Goal: Task Accomplishment & Management: Manage account settings

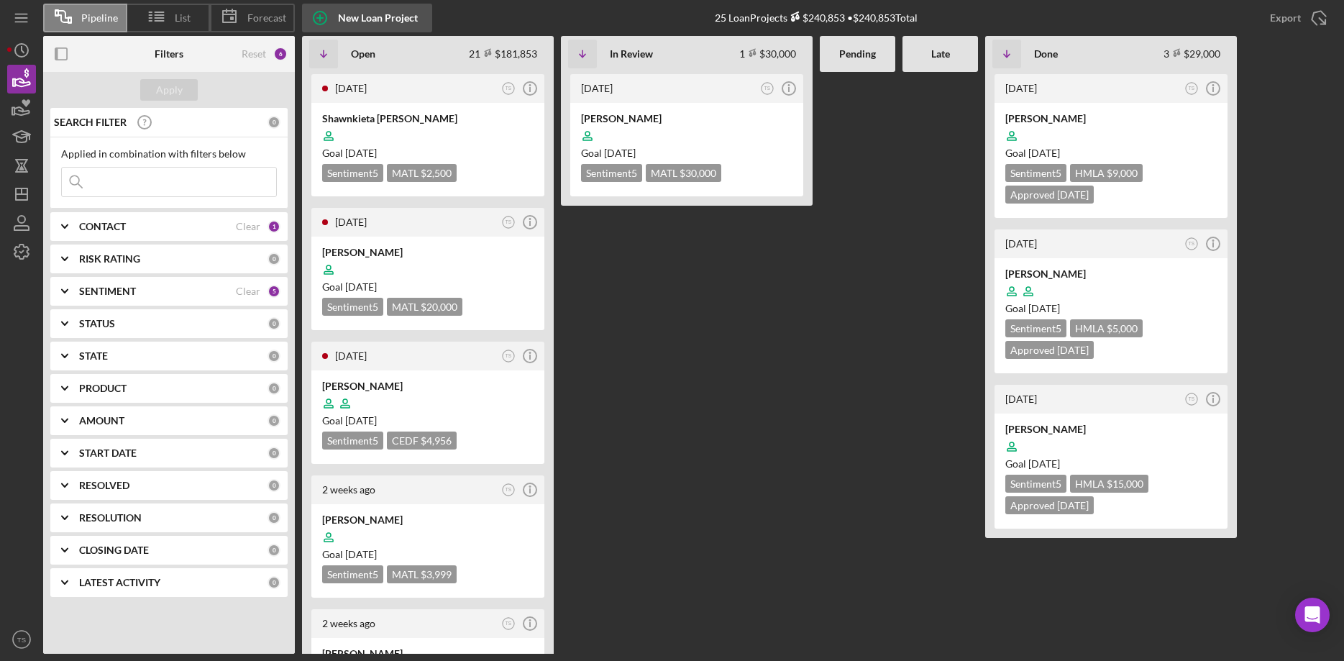
scroll to position [513, 0]
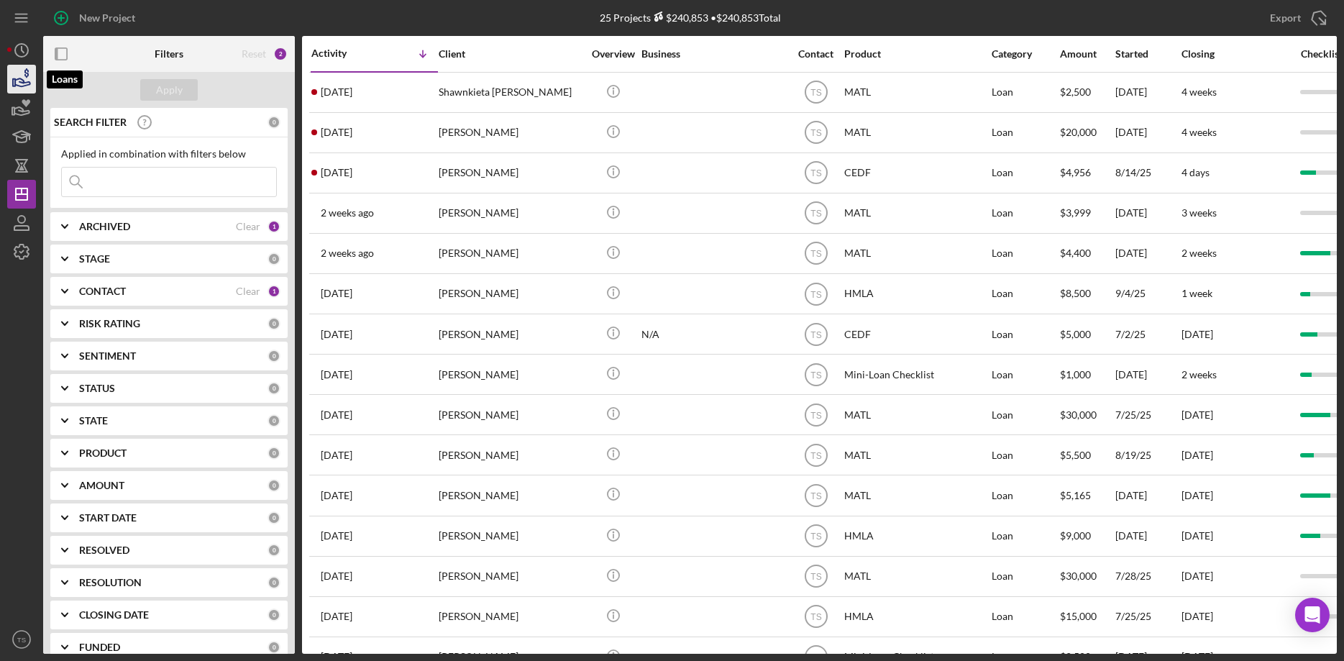
click at [23, 83] on icon "button" at bounding box center [22, 82] width 15 height 8
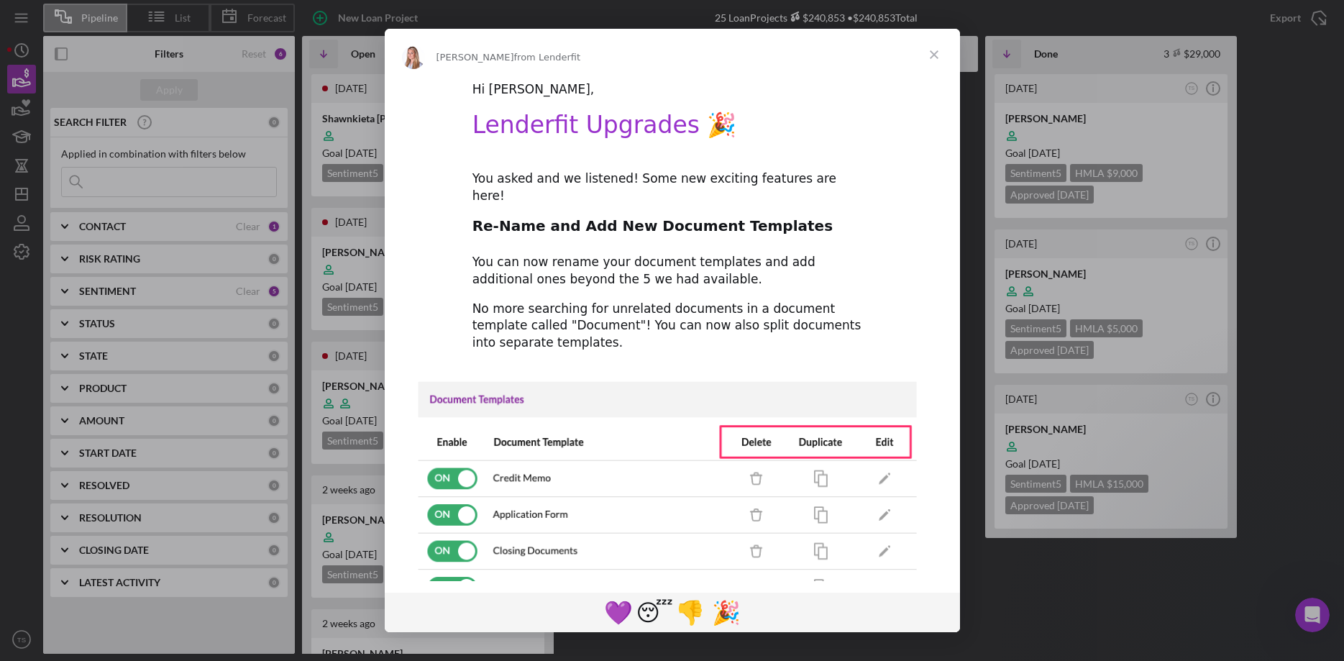
click at [933, 53] on span "Close" at bounding box center [934, 55] width 52 height 52
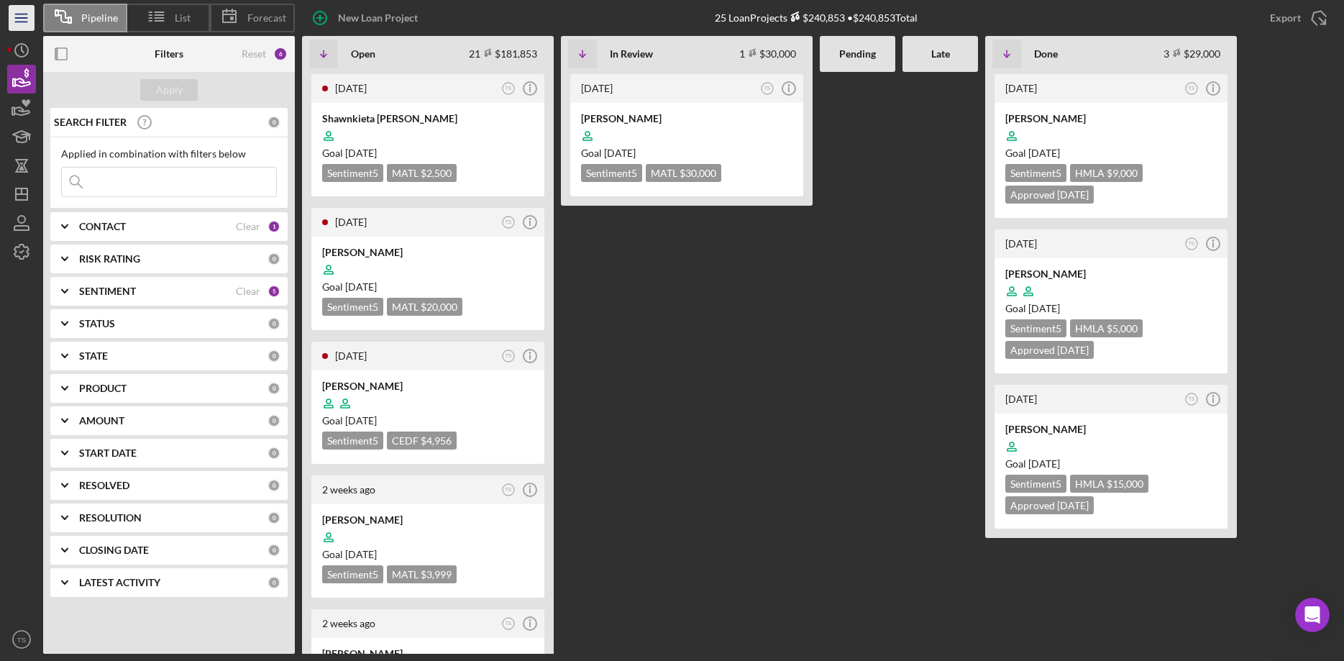
click at [22, 17] on icon "Icon/Menu" at bounding box center [22, 18] width 32 height 32
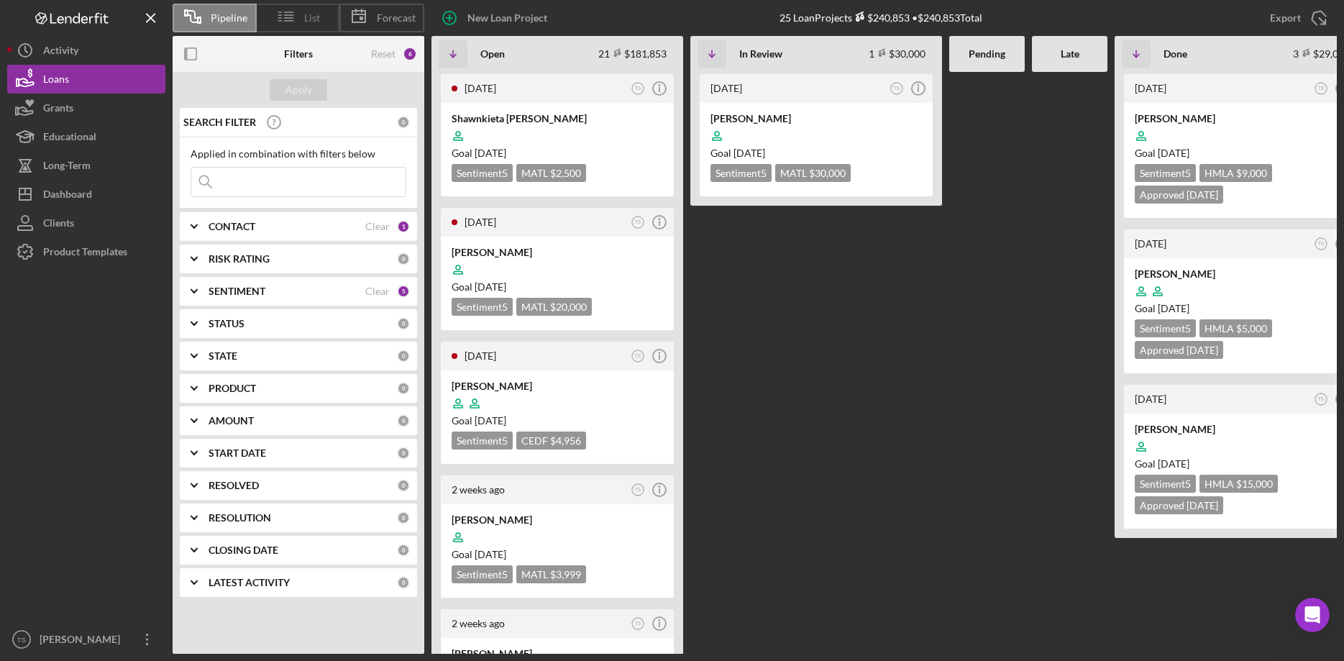
click at [320, 22] on span "List" at bounding box center [312, 18] width 16 height 12
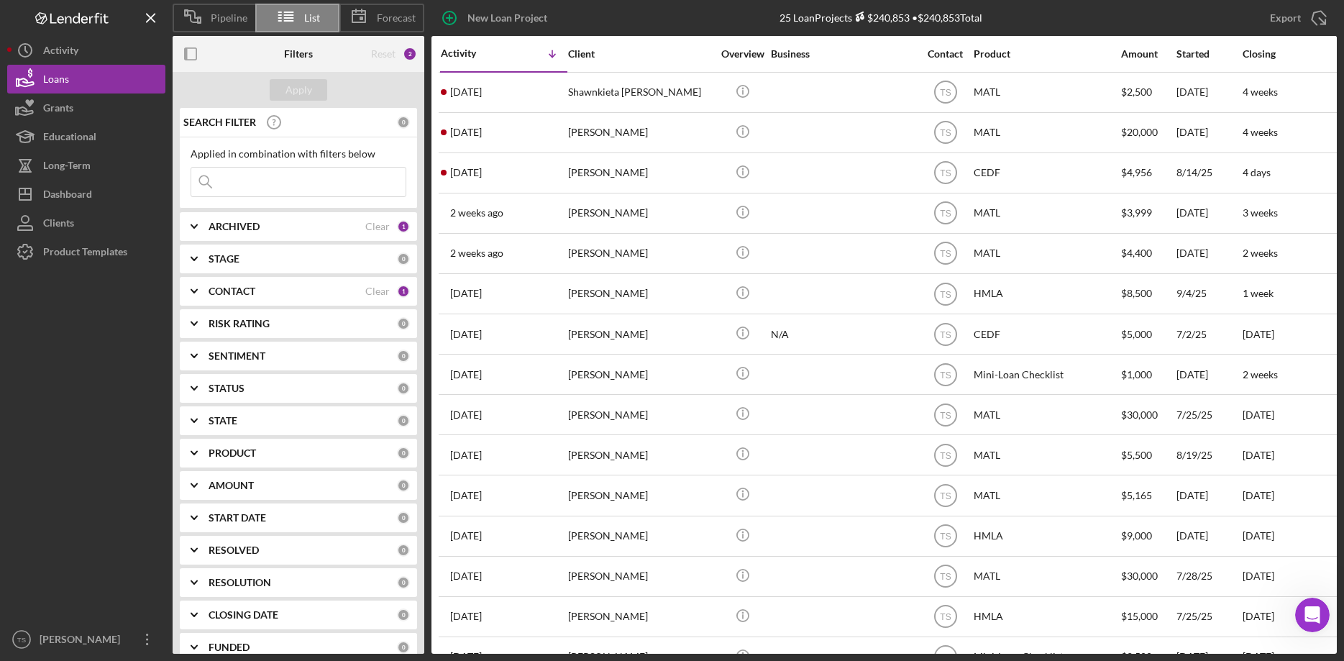
click at [247, 230] on b "ARCHIVED" at bounding box center [234, 227] width 51 height 12
click at [198, 313] on input "Archived" at bounding box center [198, 308] width 14 height 14
checkbox input "true"
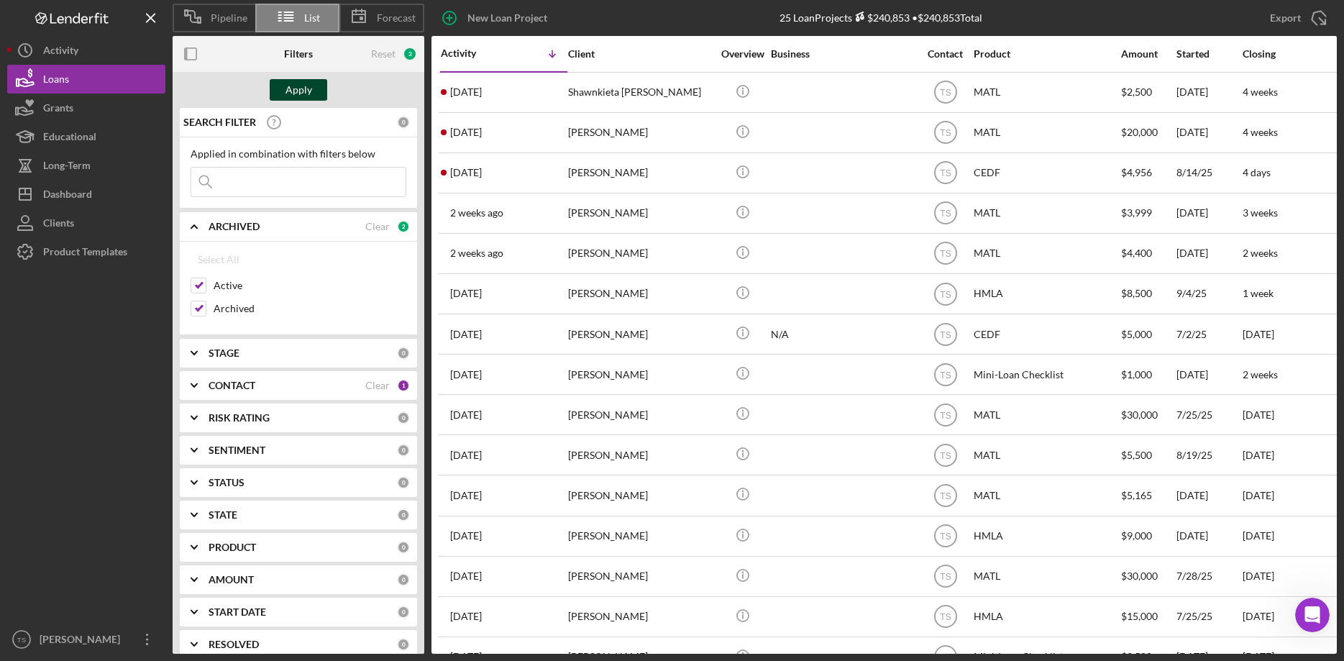
click at [298, 86] on div "Apply" at bounding box center [298, 90] width 27 height 22
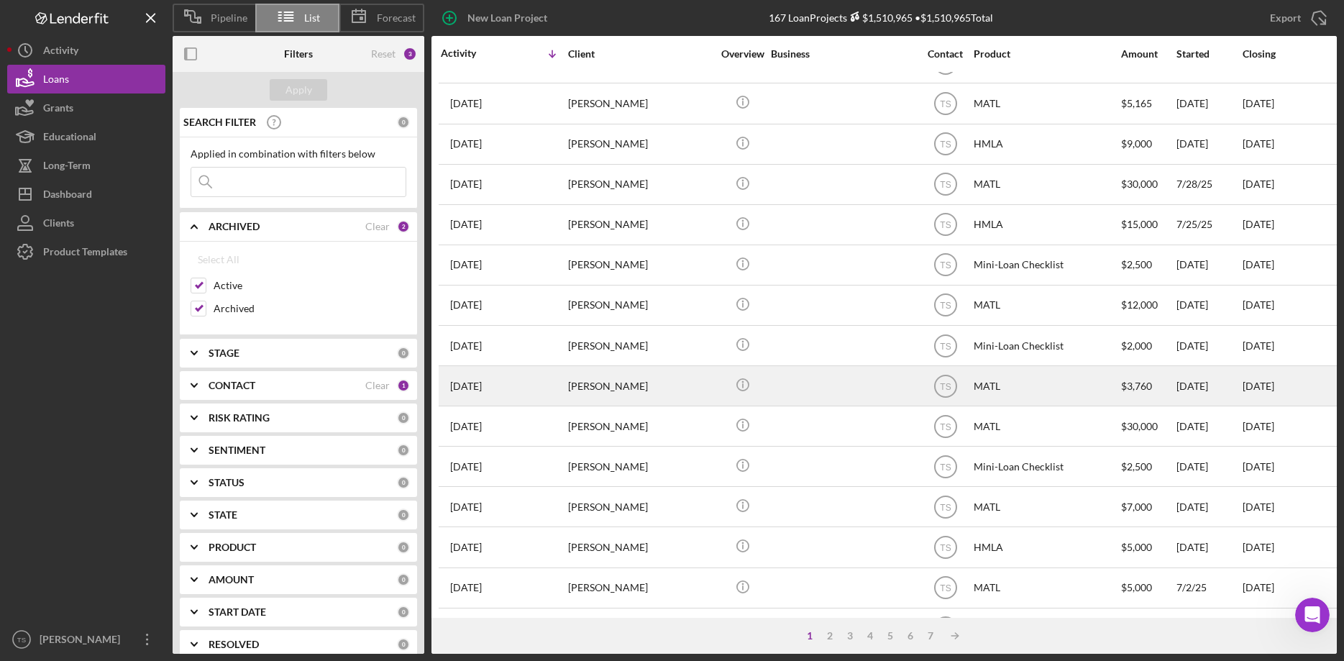
scroll to position [415, 0]
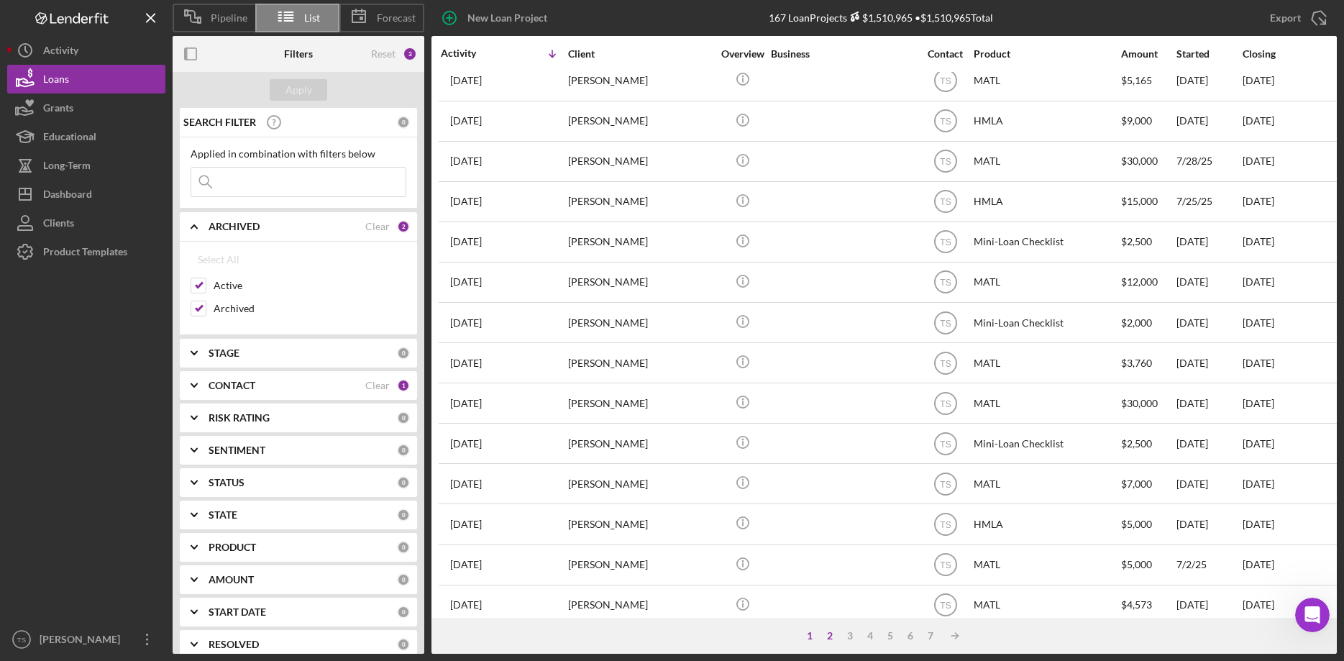
click at [829, 636] on div "2" at bounding box center [830, 636] width 20 height 12
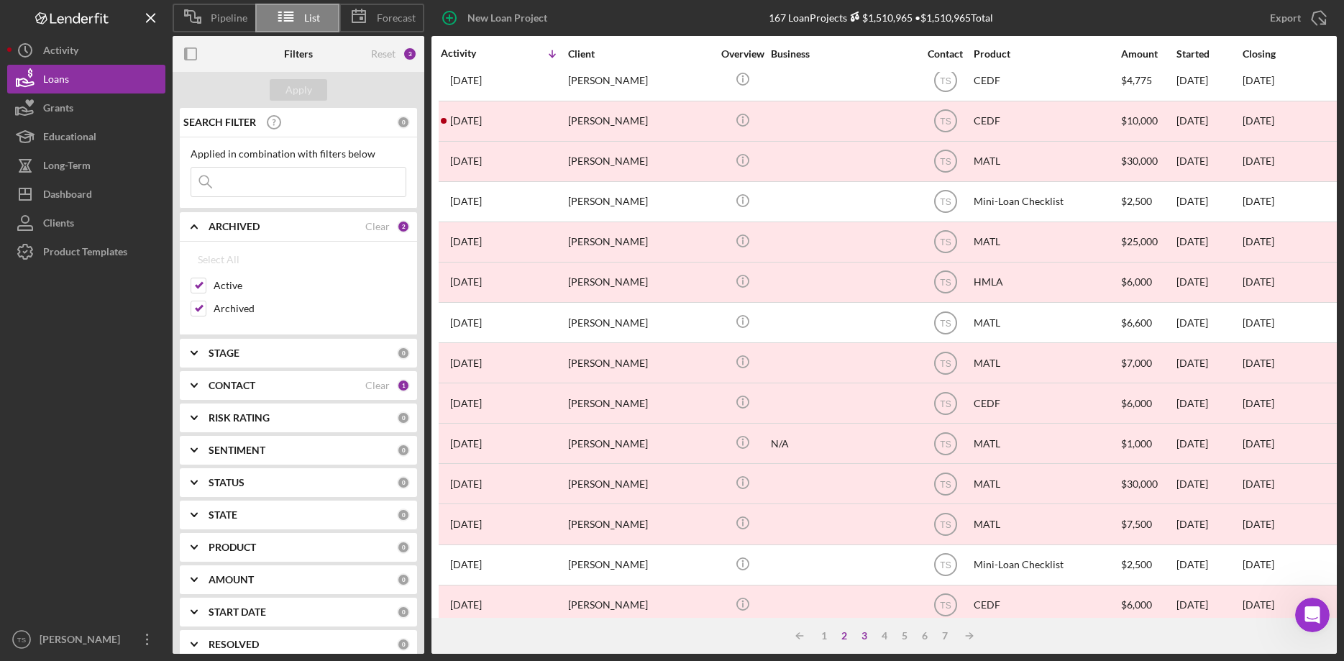
click at [864, 637] on div "3" at bounding box center [864, 636] width 20 height 12
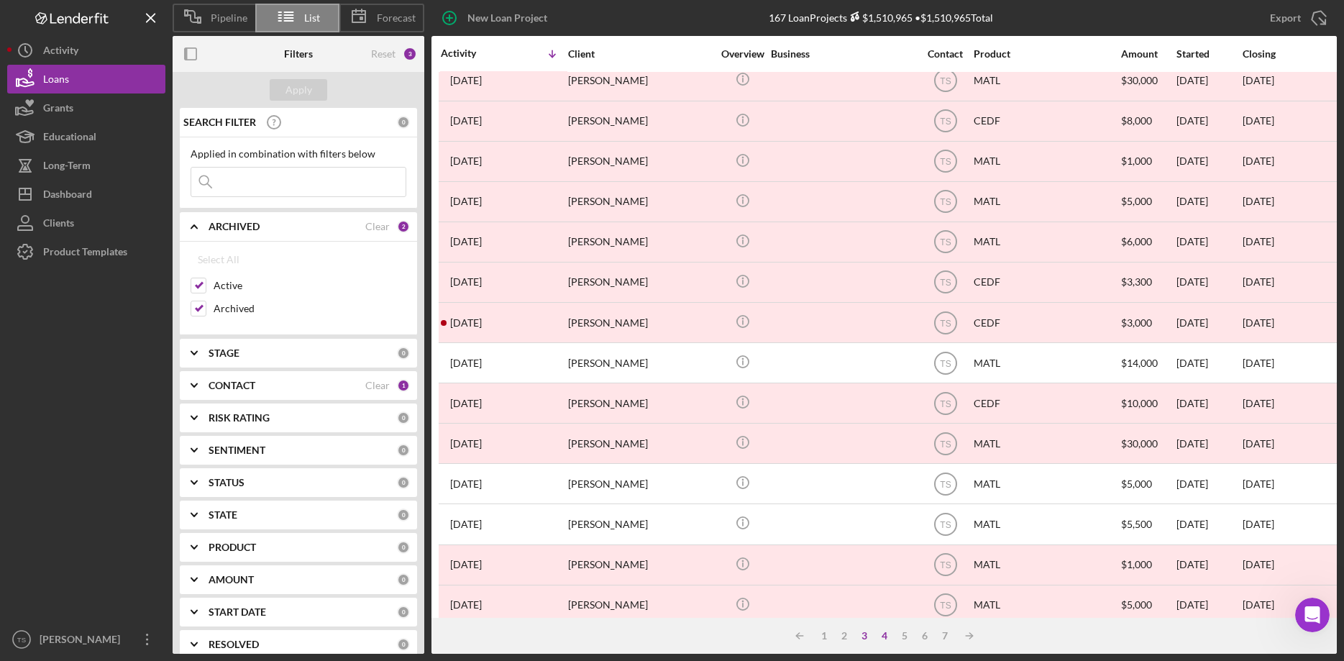
click at [882, 637] on div "4" at bounding box center [884, 636] width 20 height 12
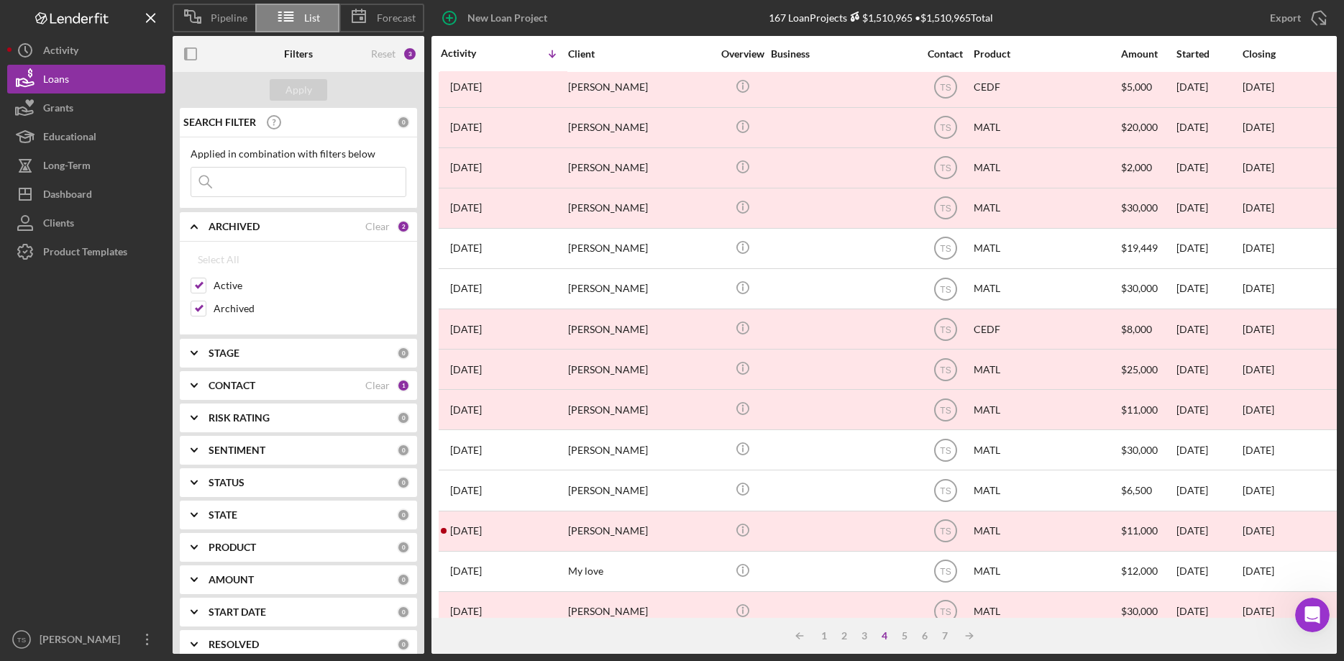
scroll to position [0, 0]
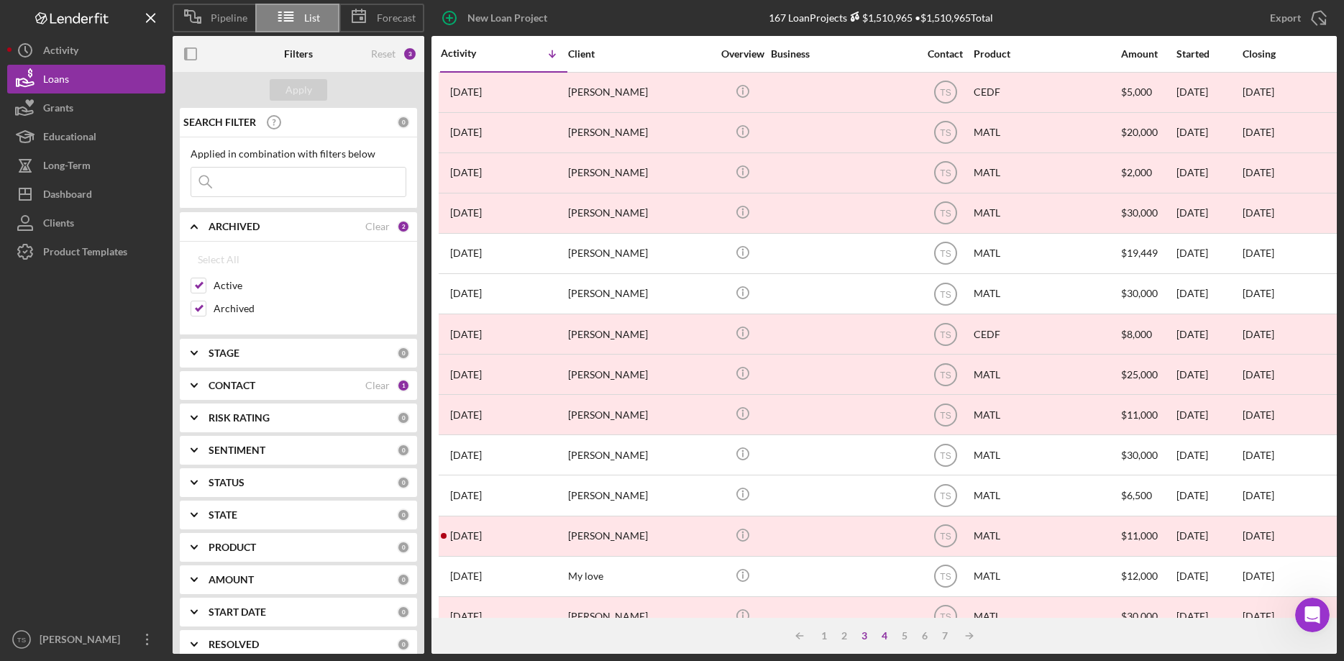
click at [861, 638] on div "3" at bounding box center [864, 636] width 20 height 12
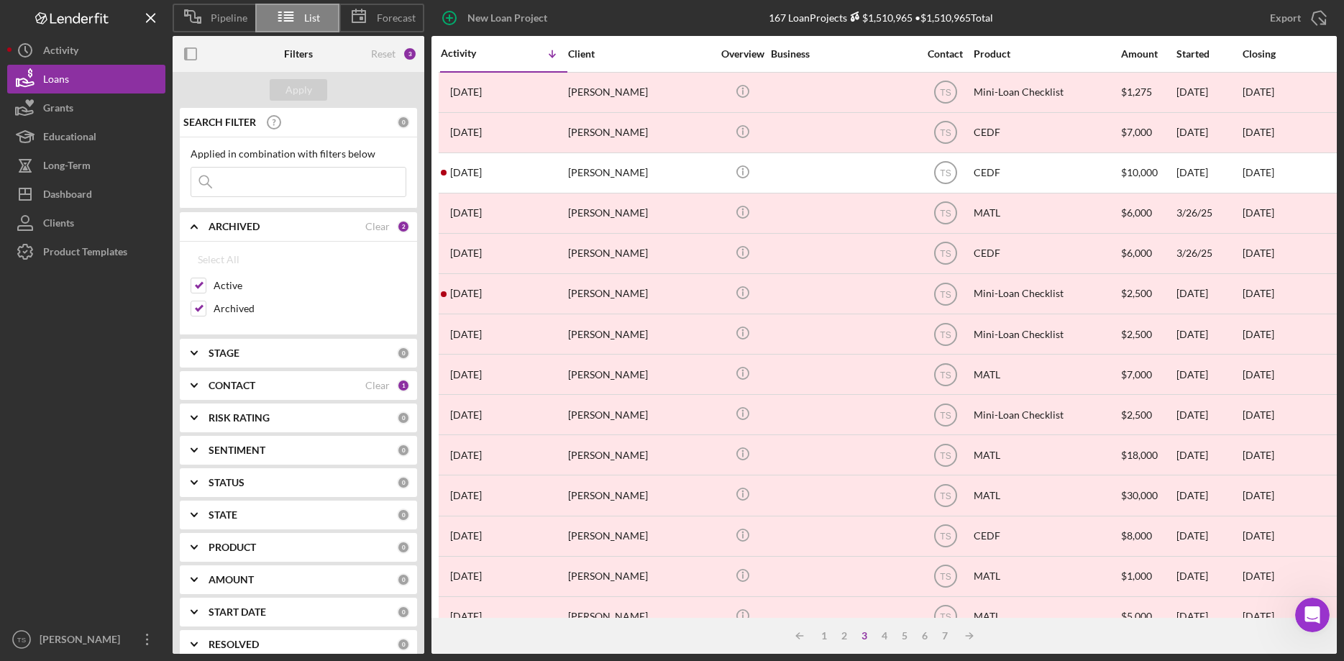
click at [240, 183] on input at bounding box center [298, 182] width 214 height 29
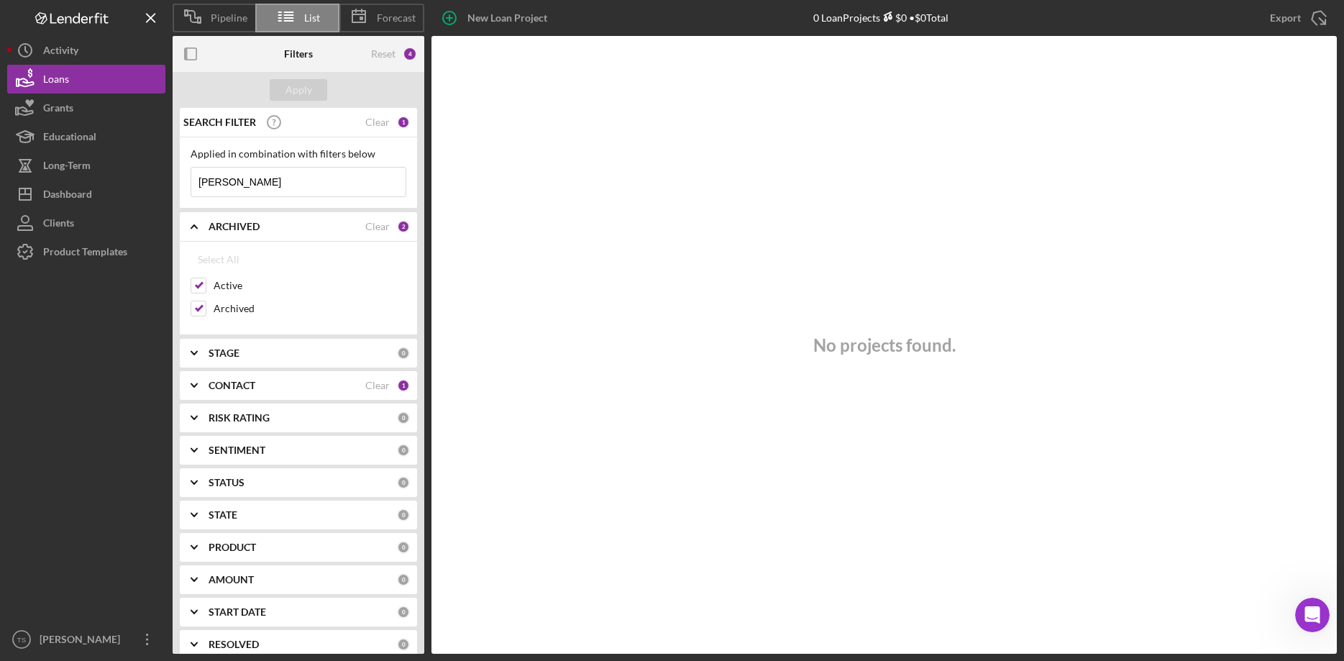
drag, startPoint x: 253, startPoint y: 182, endPoint x: 167, endPoint y: 180, distance: 86.3
click at [191, 180] on input "Ferguson" at bounding box center [298, 182] width 214 height 29
type input "Lisa"
drag, startPoint x: 239, startPoint y: 181, endPoint x: 162, endPoint y: 183, distance: 77.7
click at [191, 183] on input "Lisa" at bounding box center [298, 182] width 214 height 29
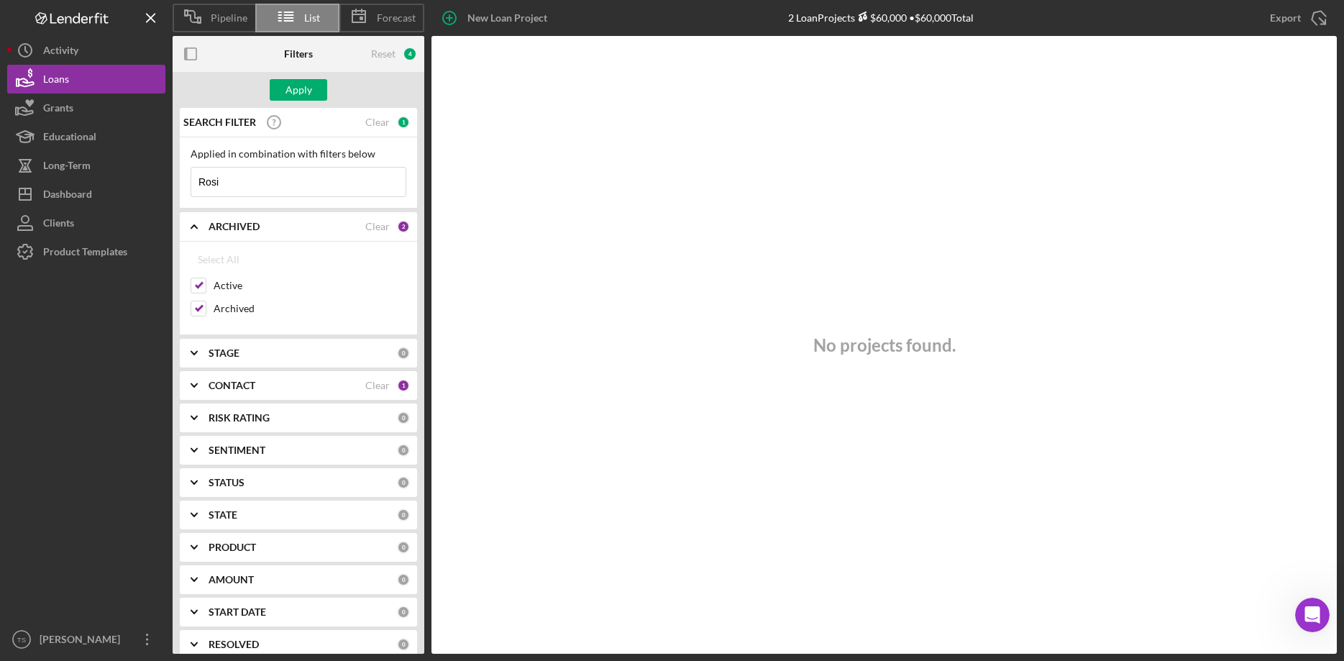
type input "Rosie"
drag, startPoint x: 243, startPoint y: 183, endPoint x: 175, endPoint y: 183, distance: 67.6
click at [191, 183] on input "Rosie" at bounding box center [298, 182] width 214 height 29
click at [303, 93] on div "Apply" at bounding box center [298, 90] width 27 height 22
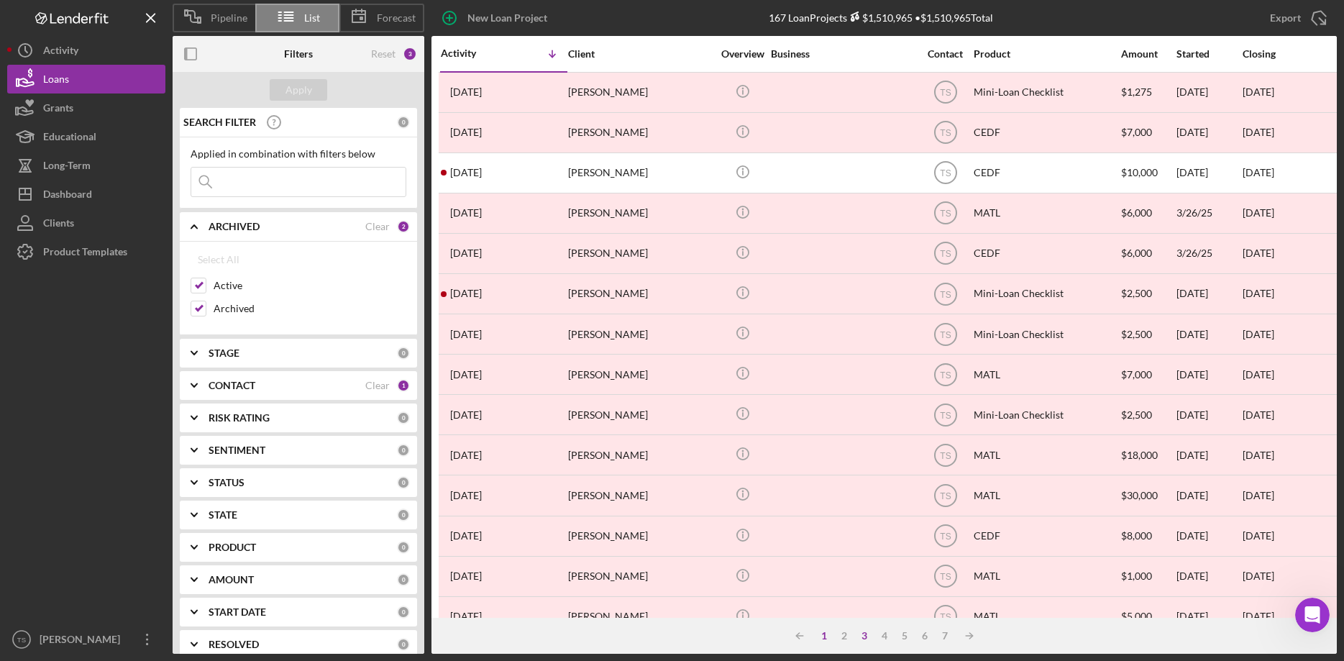
click at [826, 638] on div "1" at bounding box center [824, 636] width 20 height 12
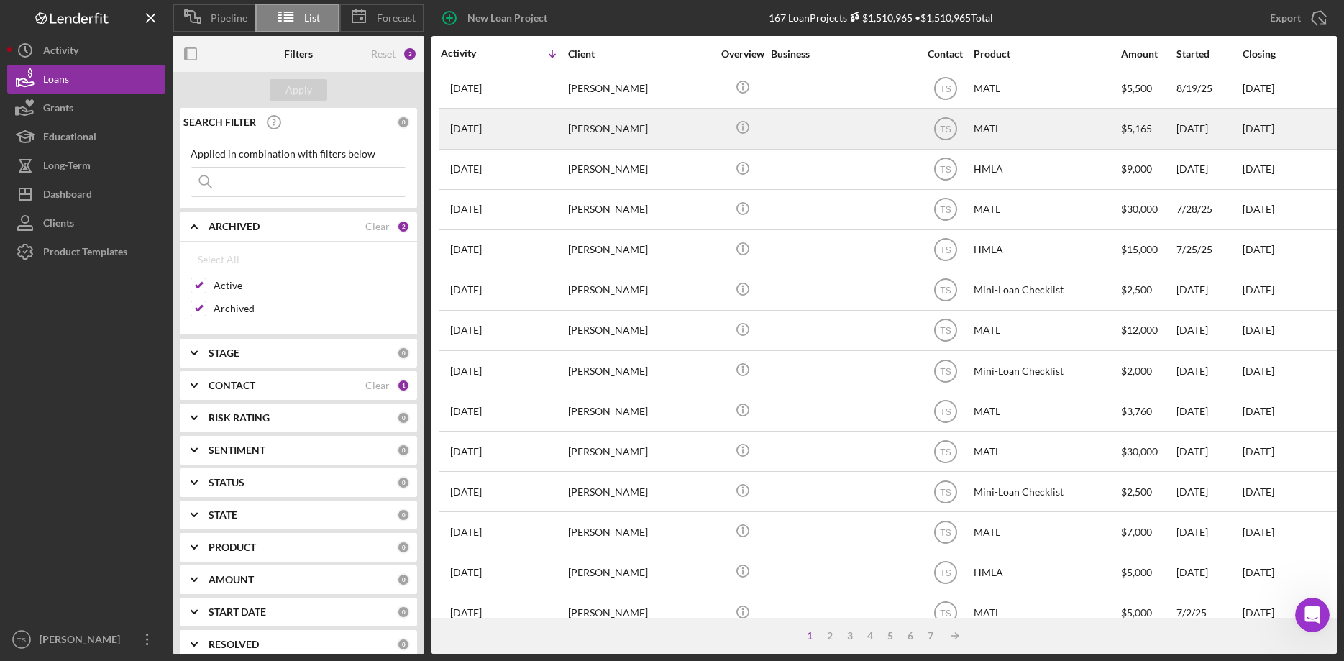
scroll to position [415, 0]
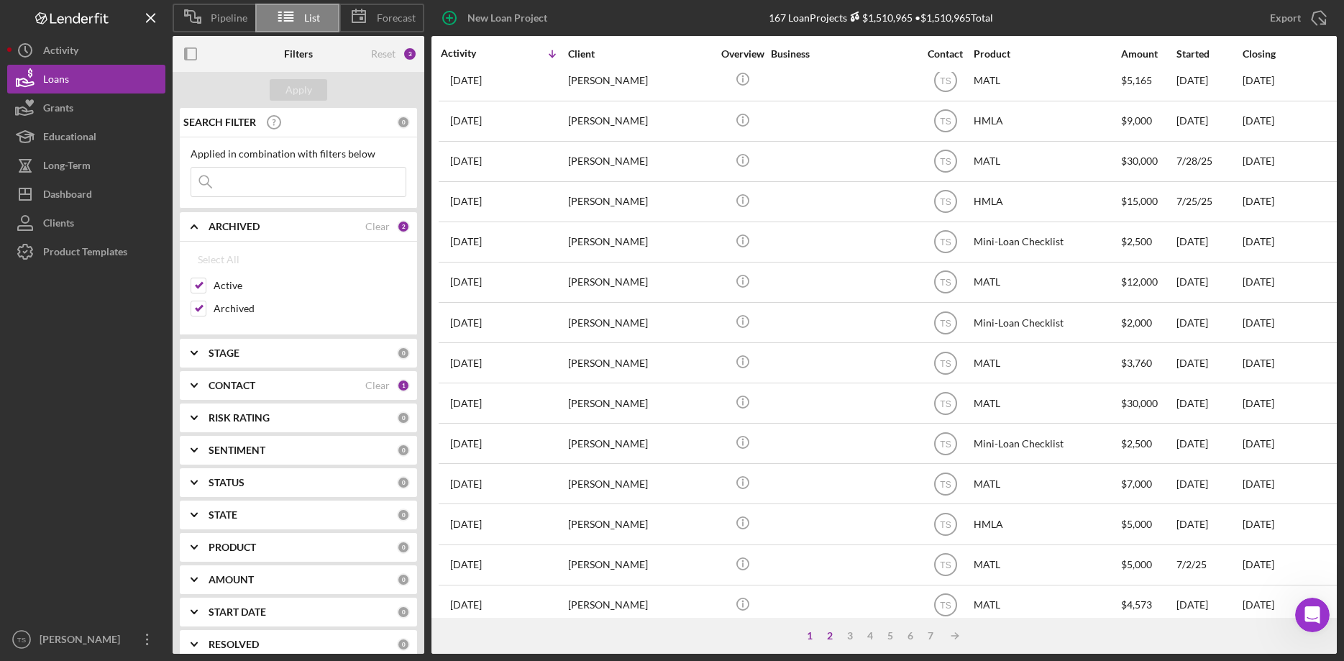
click at [829, 636] on div "2" at bounding box center [830, 636] width 20 height 12
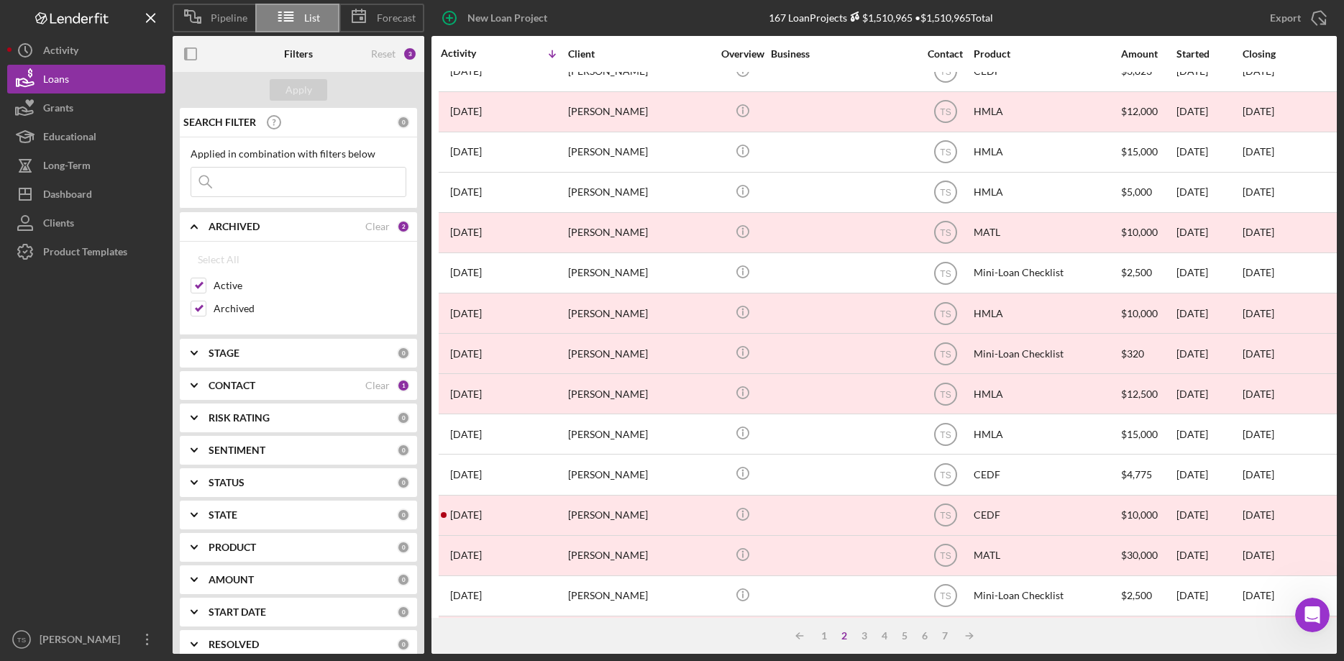
scroll to position [0, 0]
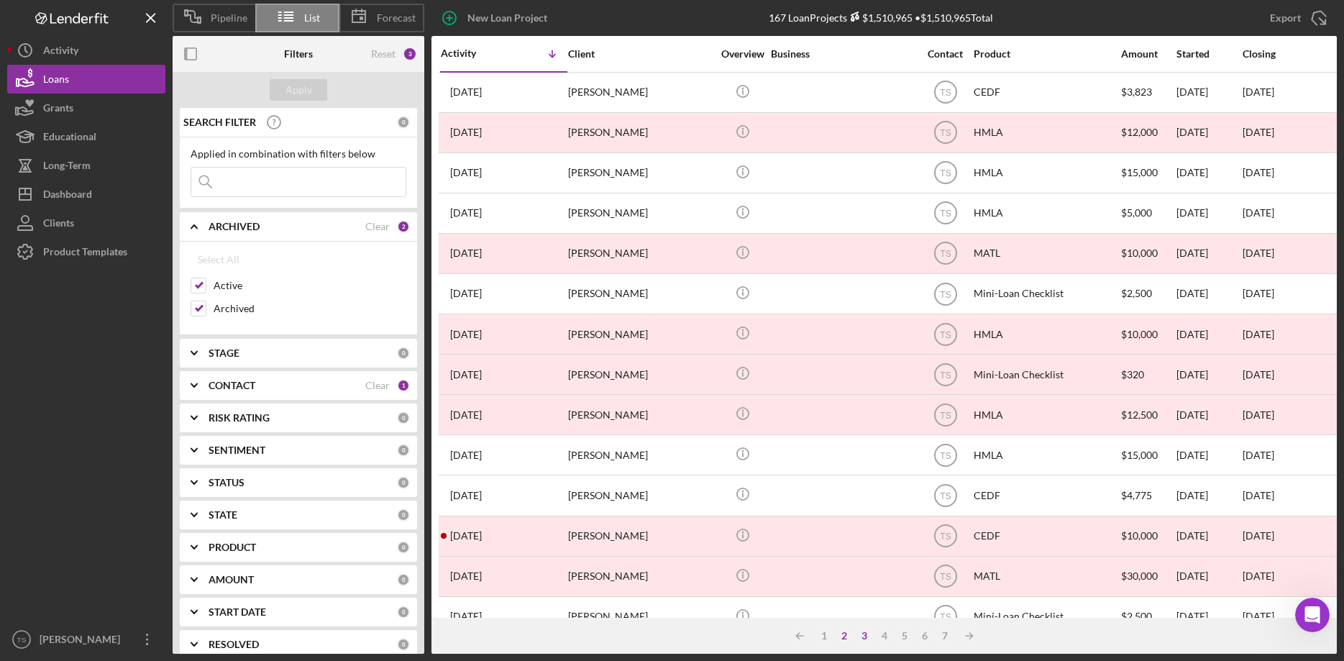
click at [864, 637] on div "3" at bounding box center [864, 636] width 20 height 12
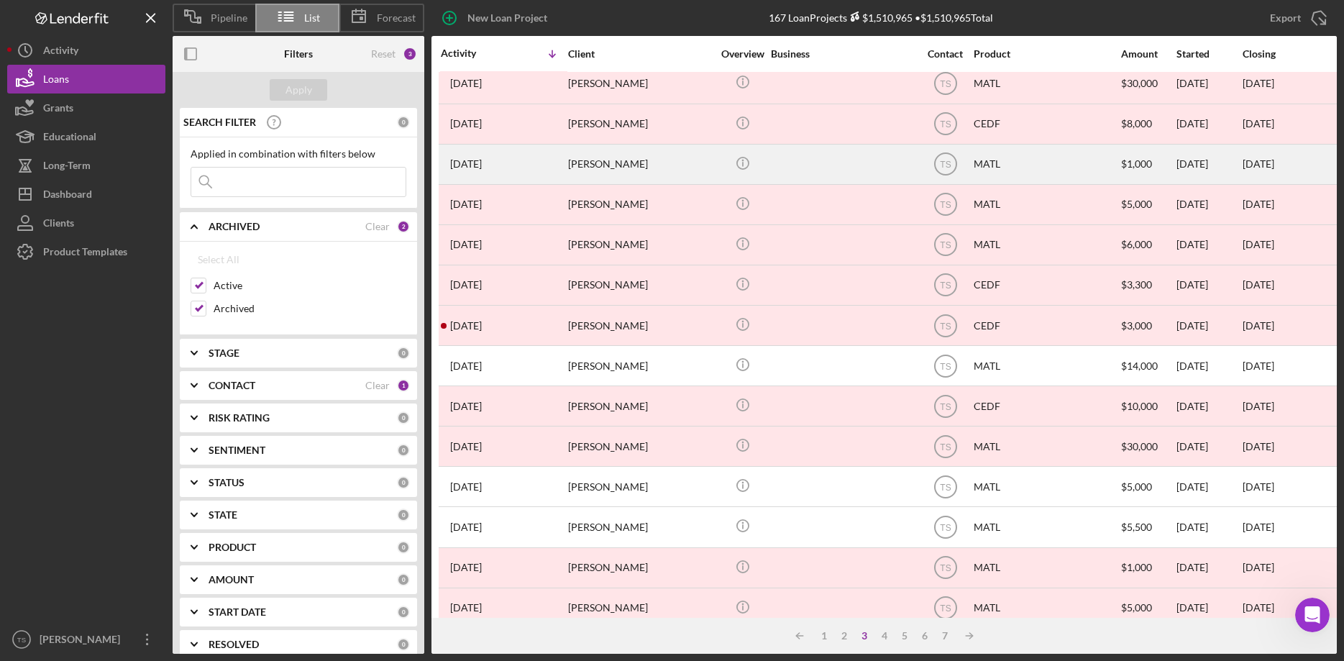
scroll to position [415, 0]
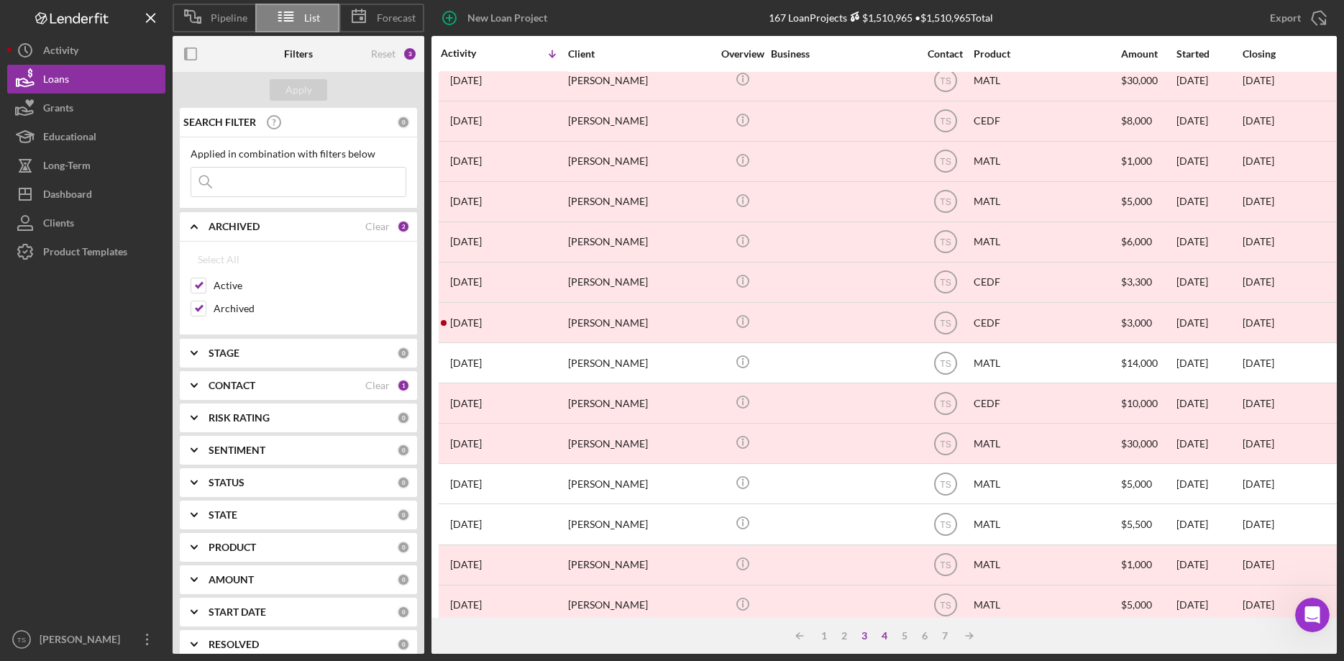
click at [886, 634] on div "4" at bounding box center [884, 636] width 20 height 12
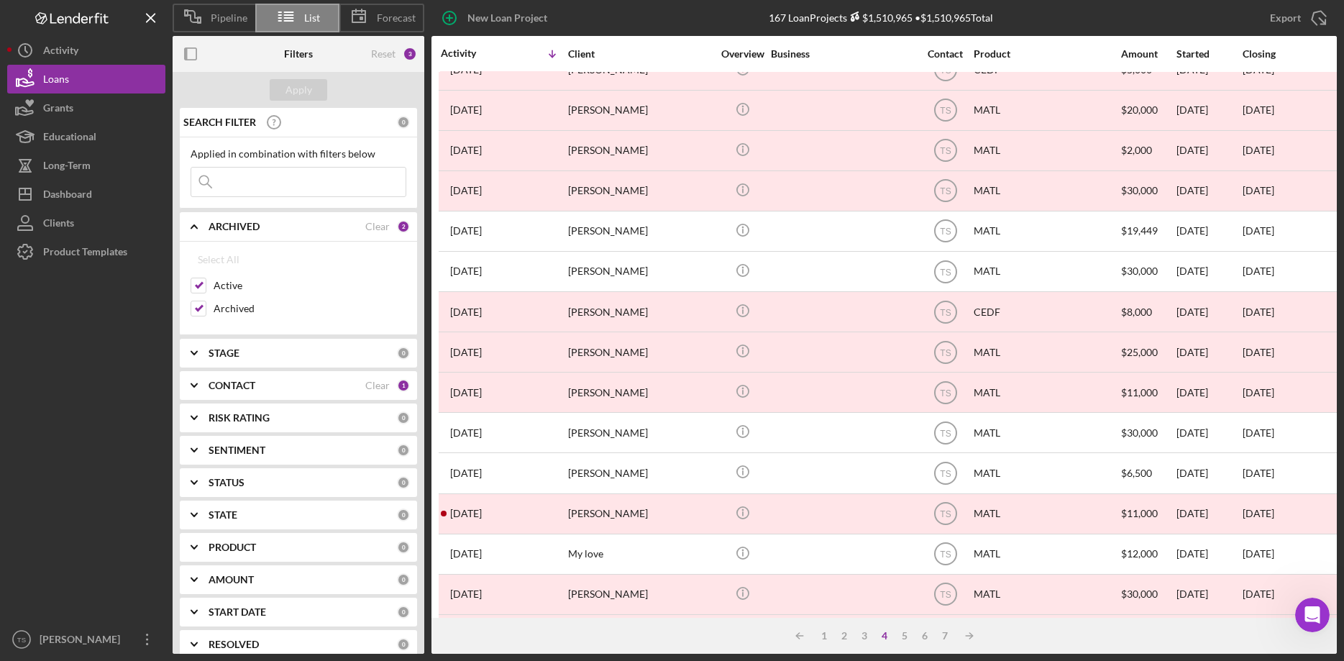
scroll to position [0, 0]
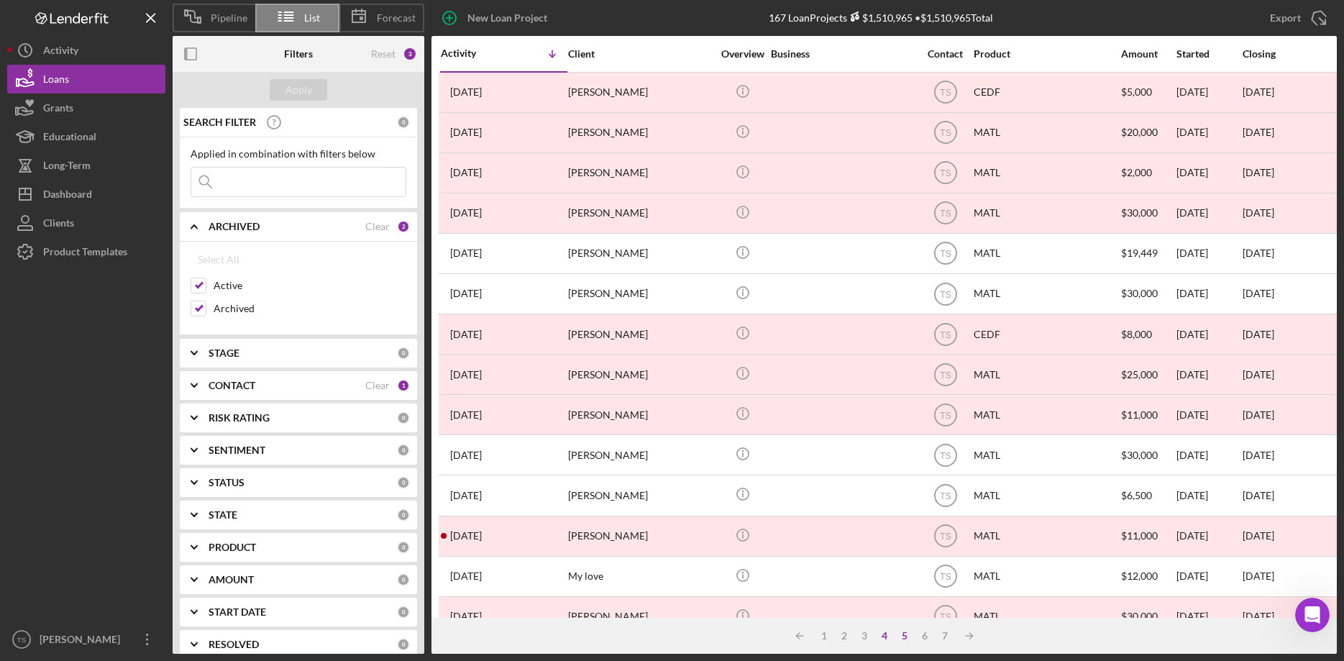
click at [905, 635] on div "5" at bounding box center [905, 636] width 20 height 12
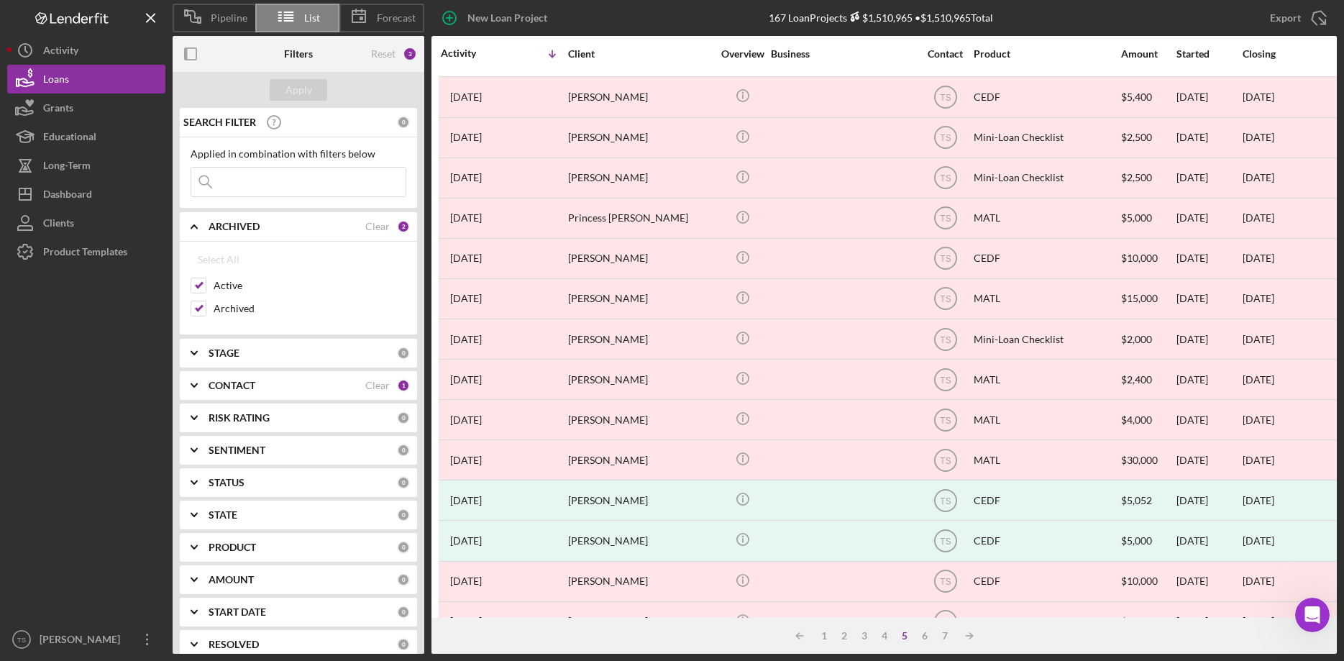
scroll to position [415, 0]
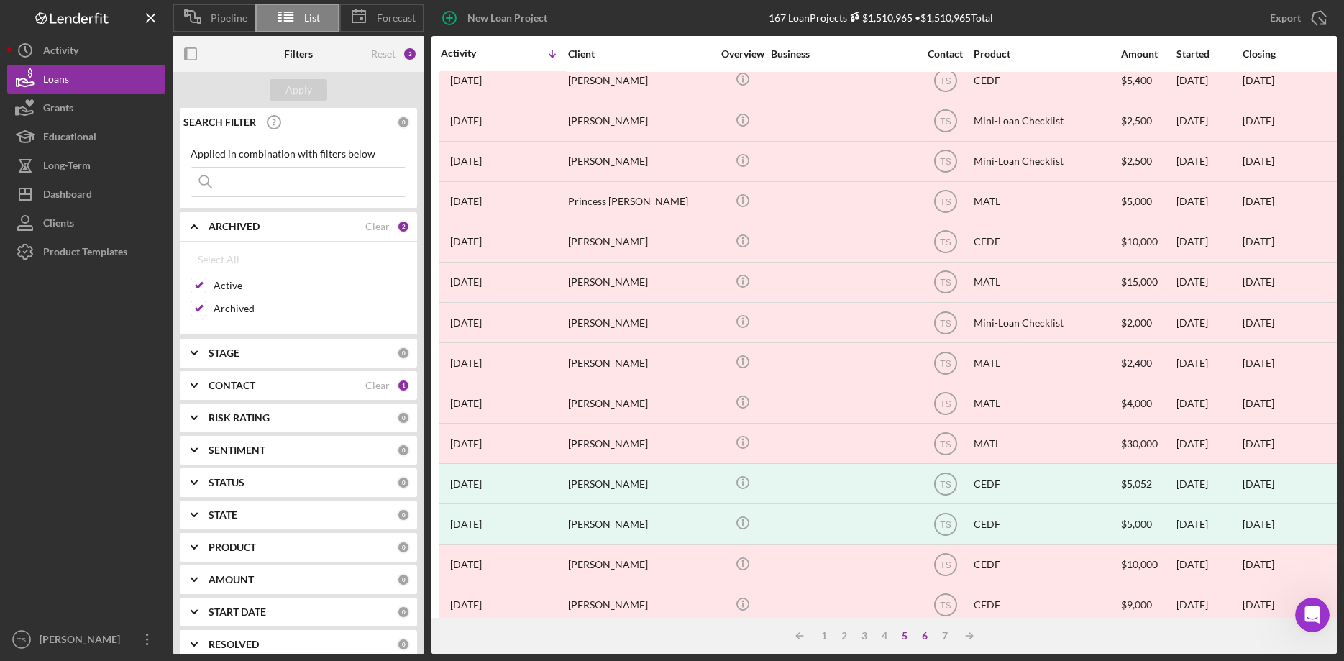
click at [922, 634] on div "6" at bounding box center [925, 636] width 20 height 12
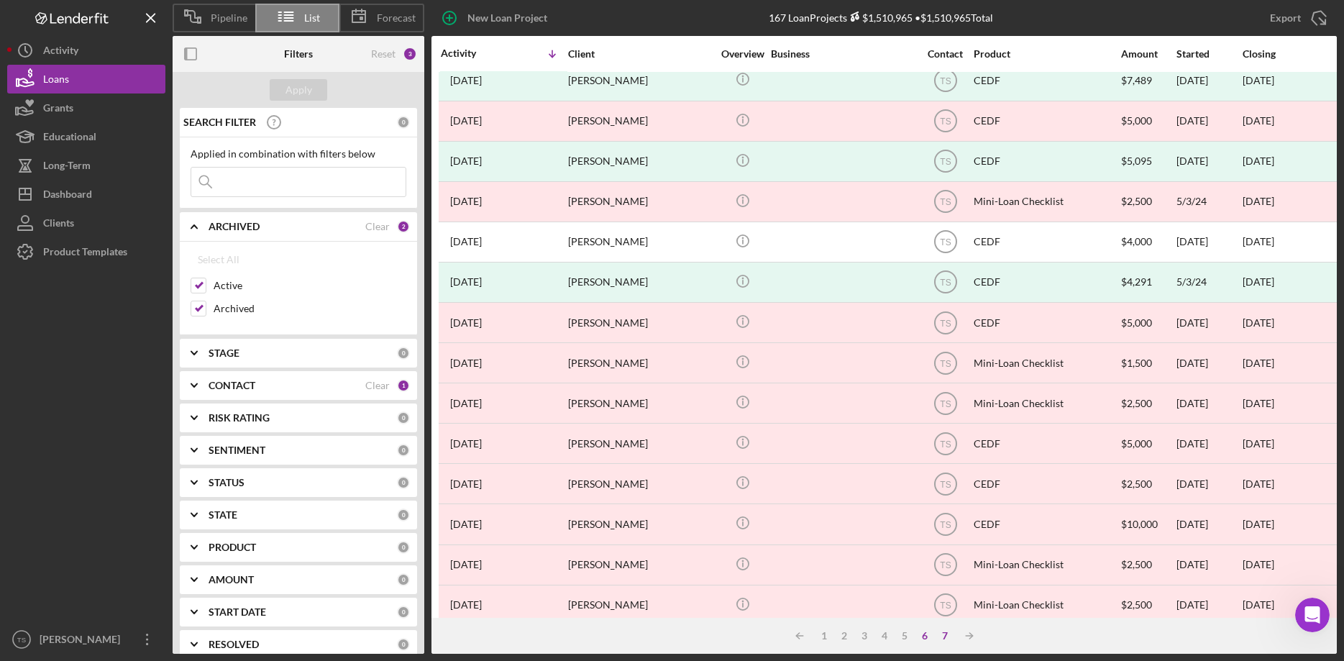
click at [944, 637] on div "7" at bounding box center [945, 636] width 20 height 12
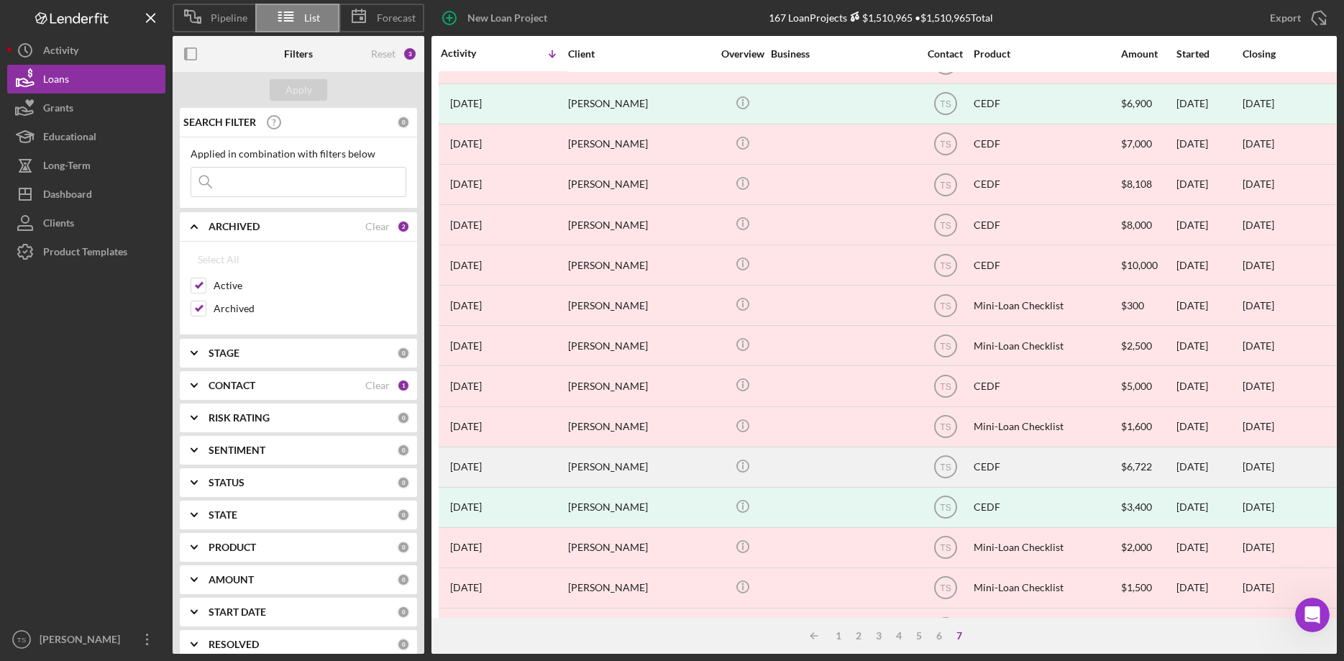
scroll to position [110, 0]
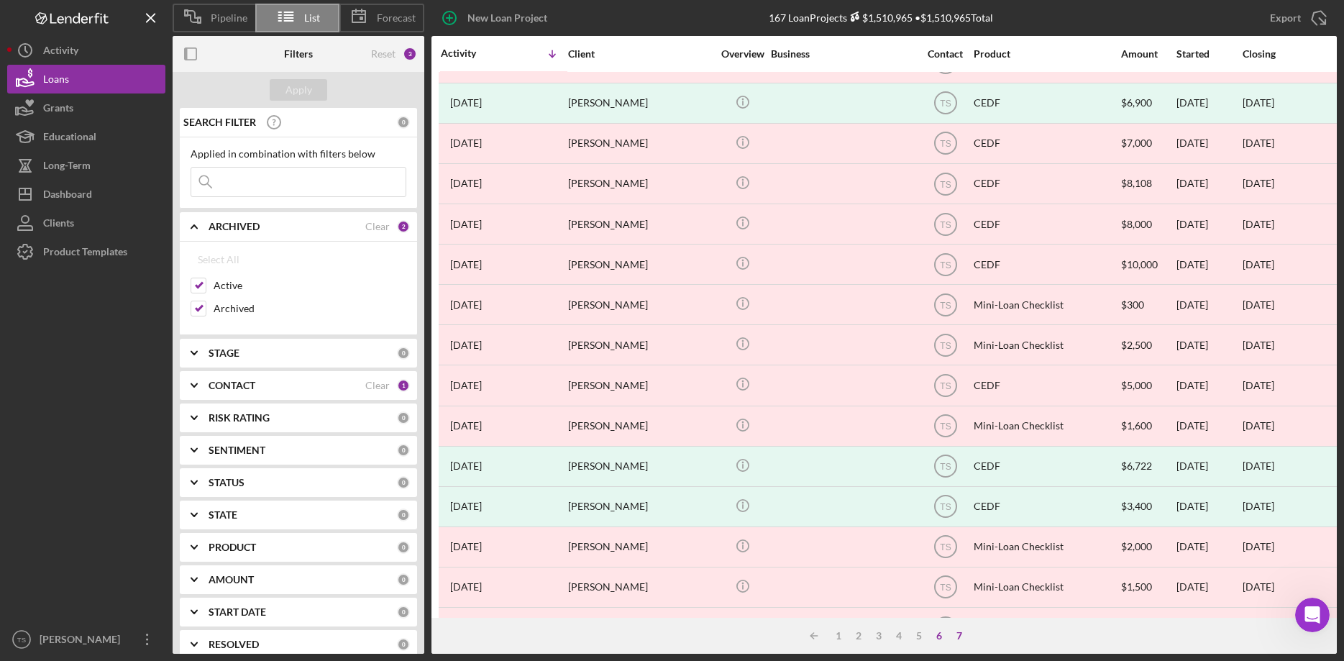
click at [937, 639] on div "6" at bounding box center [939, 636] width 20 height 12
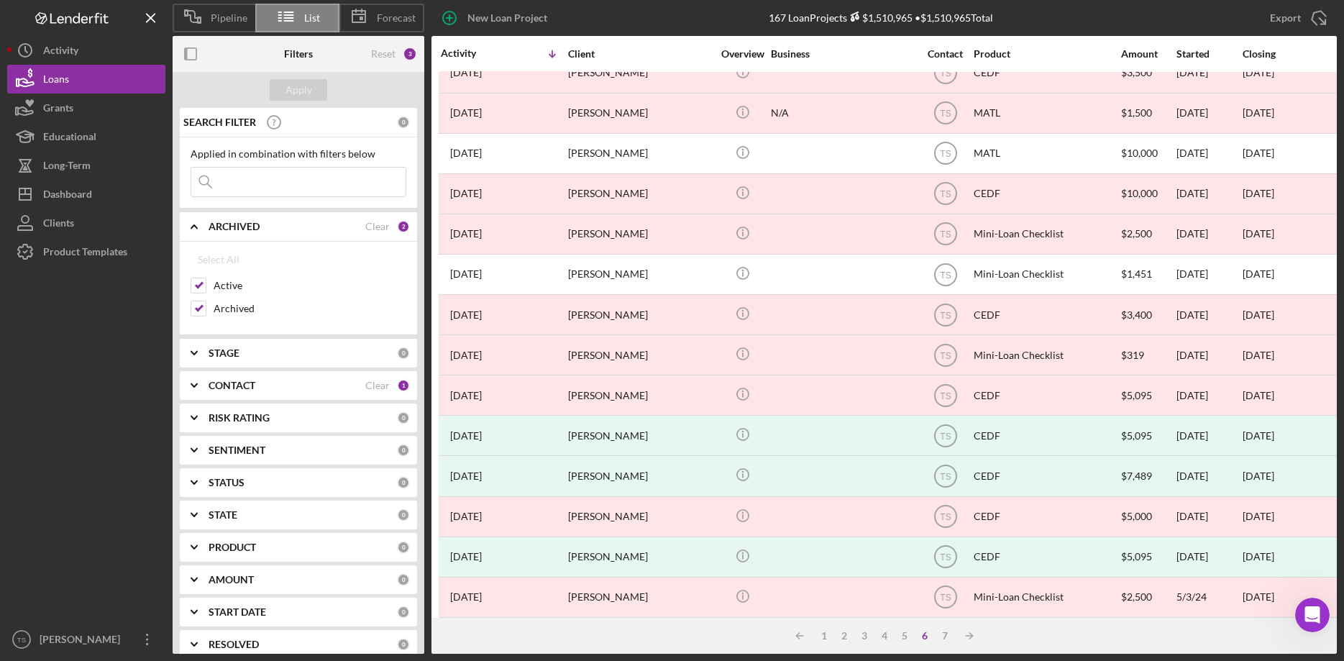
scroll to position [0, 0]
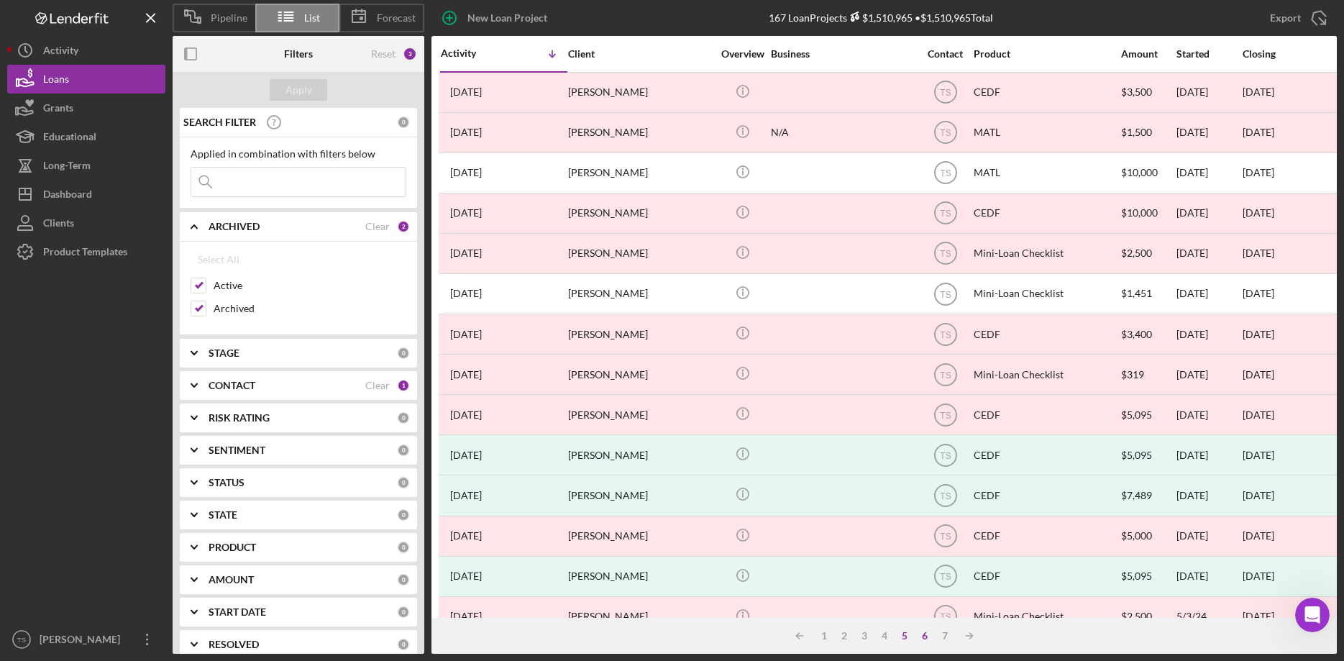
click at [902, 636] on div "5" at bounding box center [905, 636] width 20 height 12
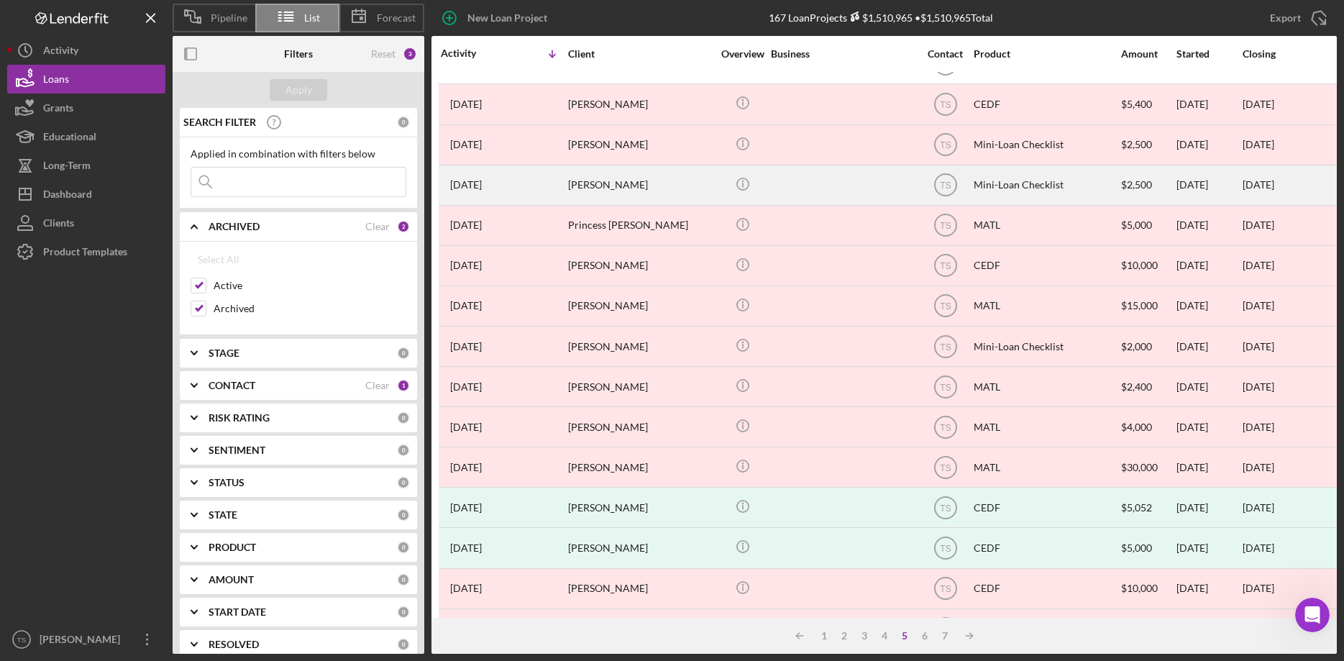
scroll to position [415, 0]
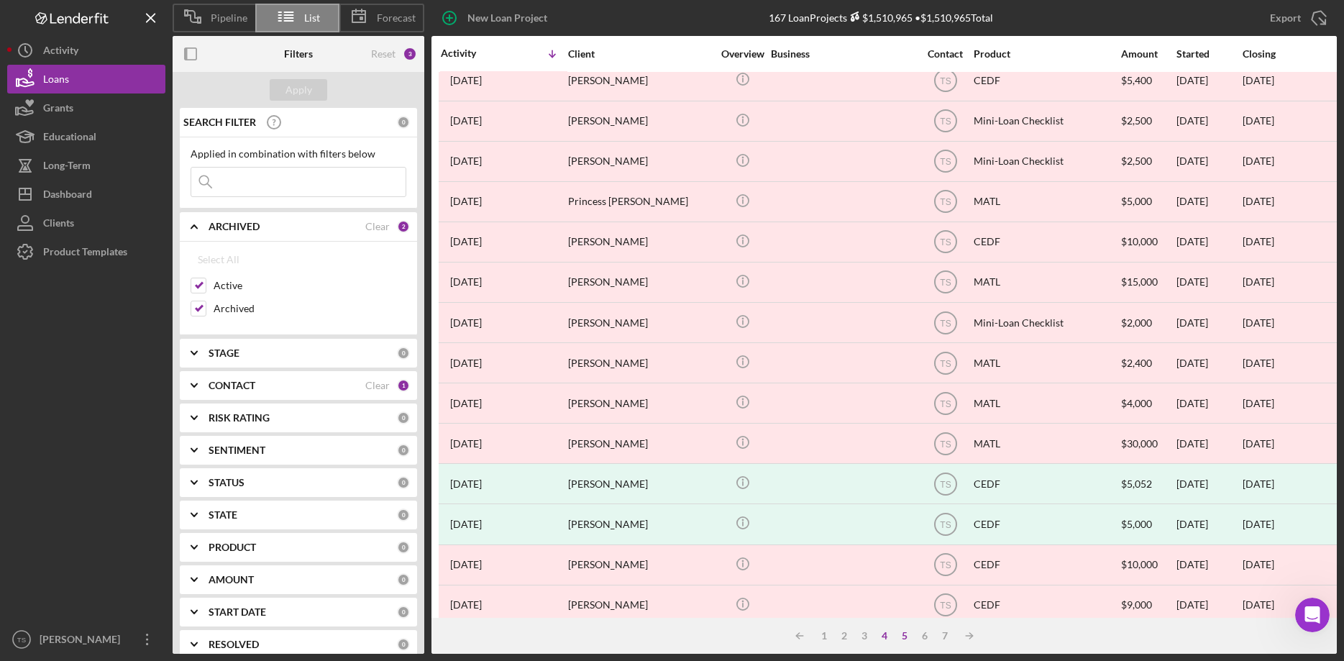
click at [885, 635] on div "4" at bounding box center [884, 636] width 20 height 12
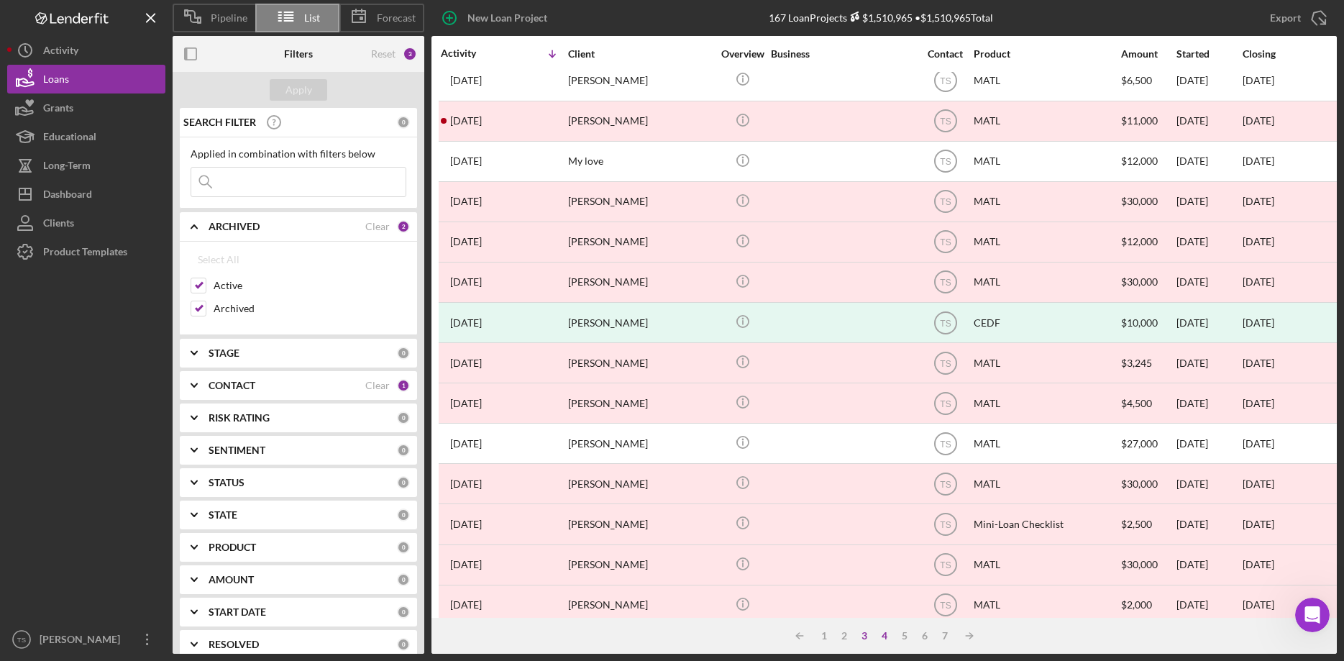
click at [864, 640] on div "3" at bounding box center [864, 636] width 20 height 12
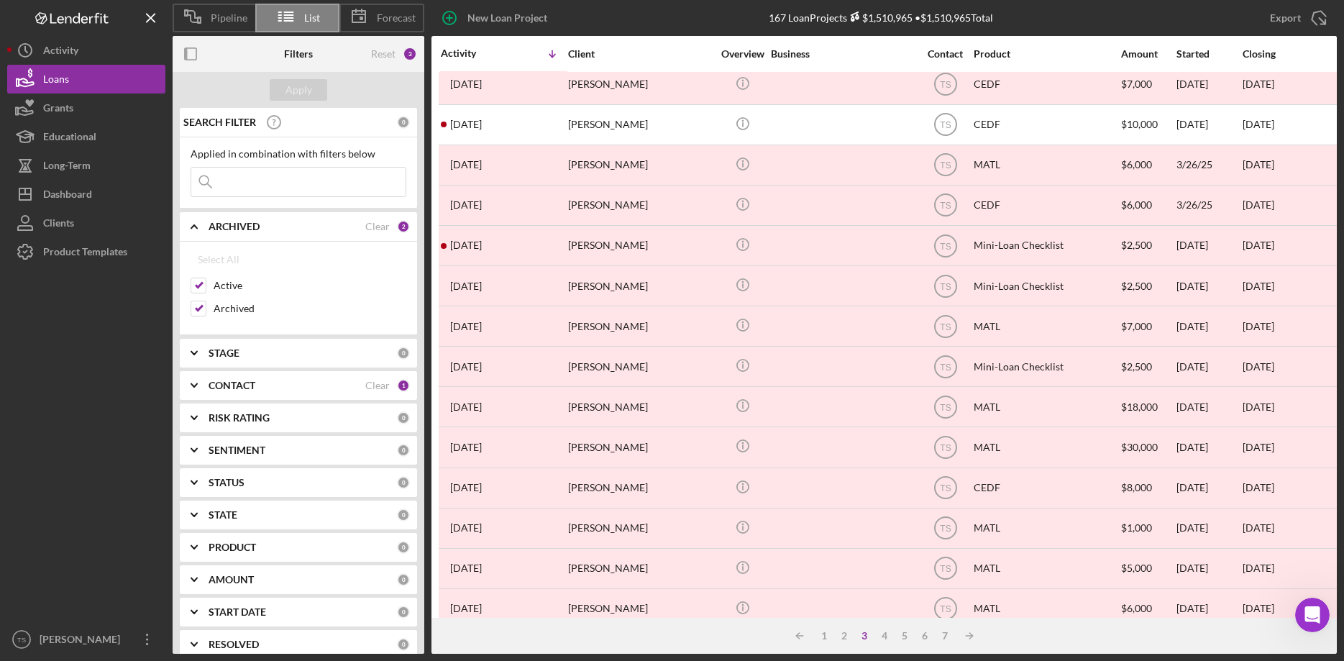
scroll to position [0, 0]
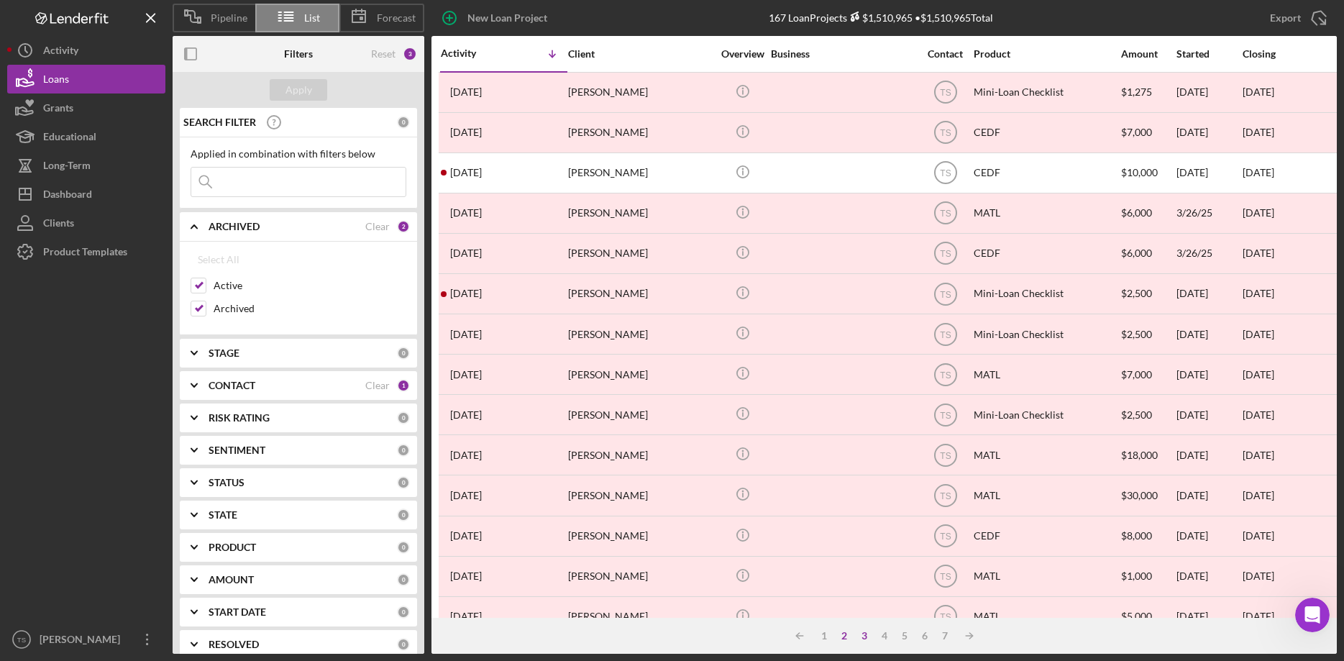
click at [841, 638] on div "2" at bounding box center [844, 636] width 20 height 12
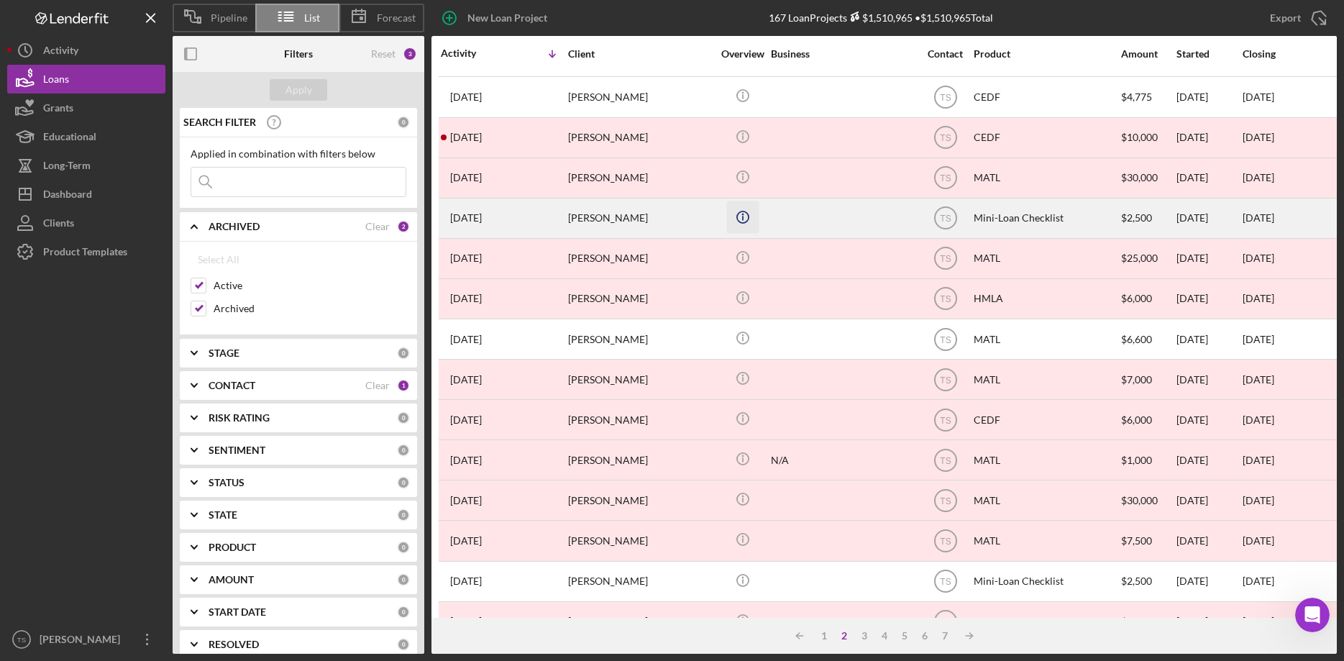
scroll to position [415, 0]
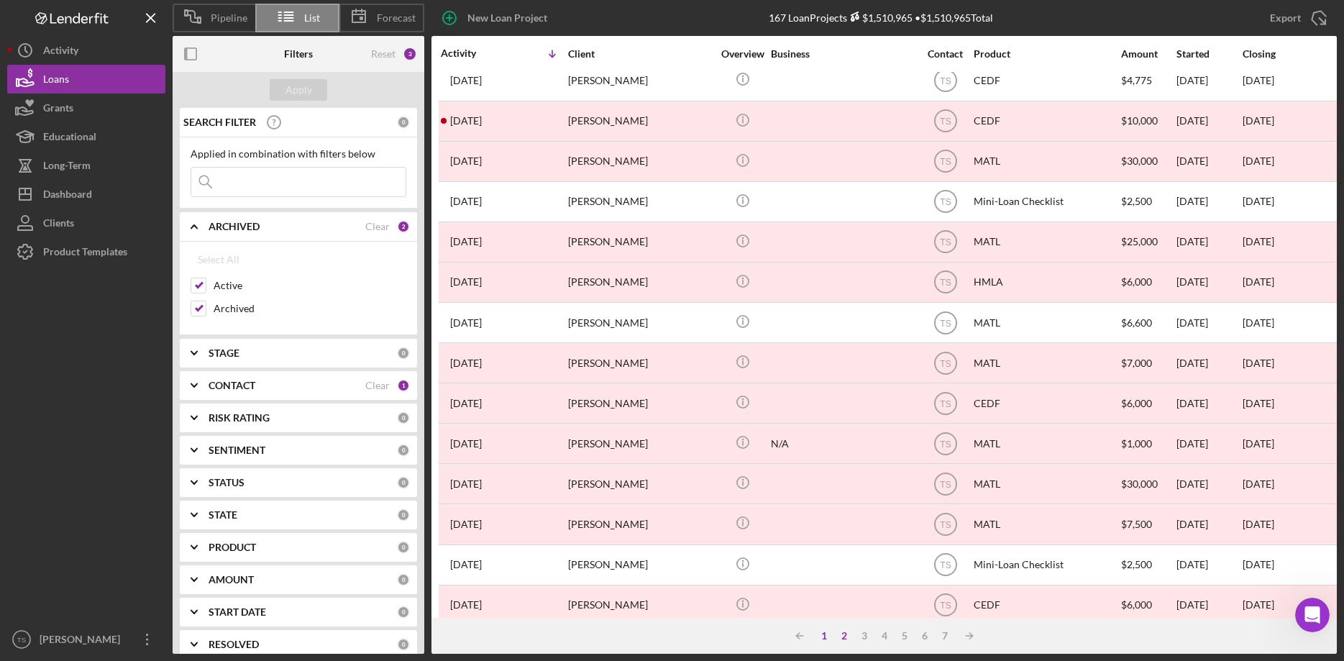
click at [821, 638] on div "1" at bounding box center [824, 636] width 20 height 12
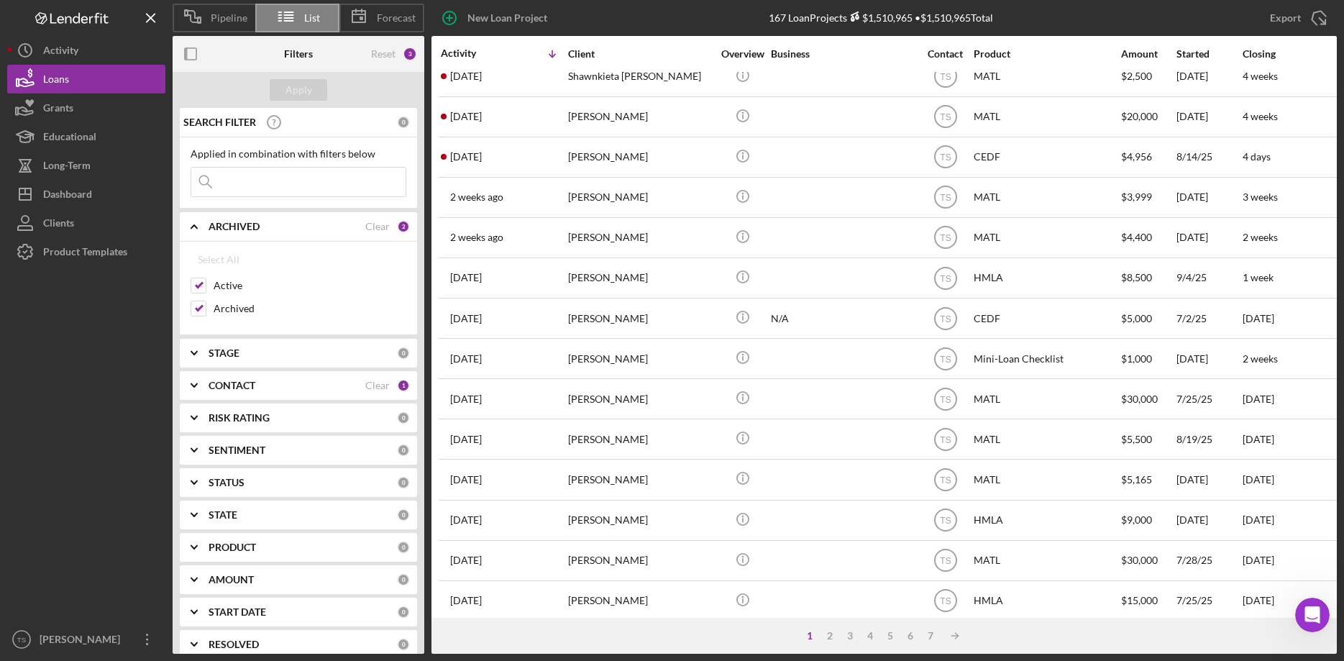
scroll to position [0, 0]
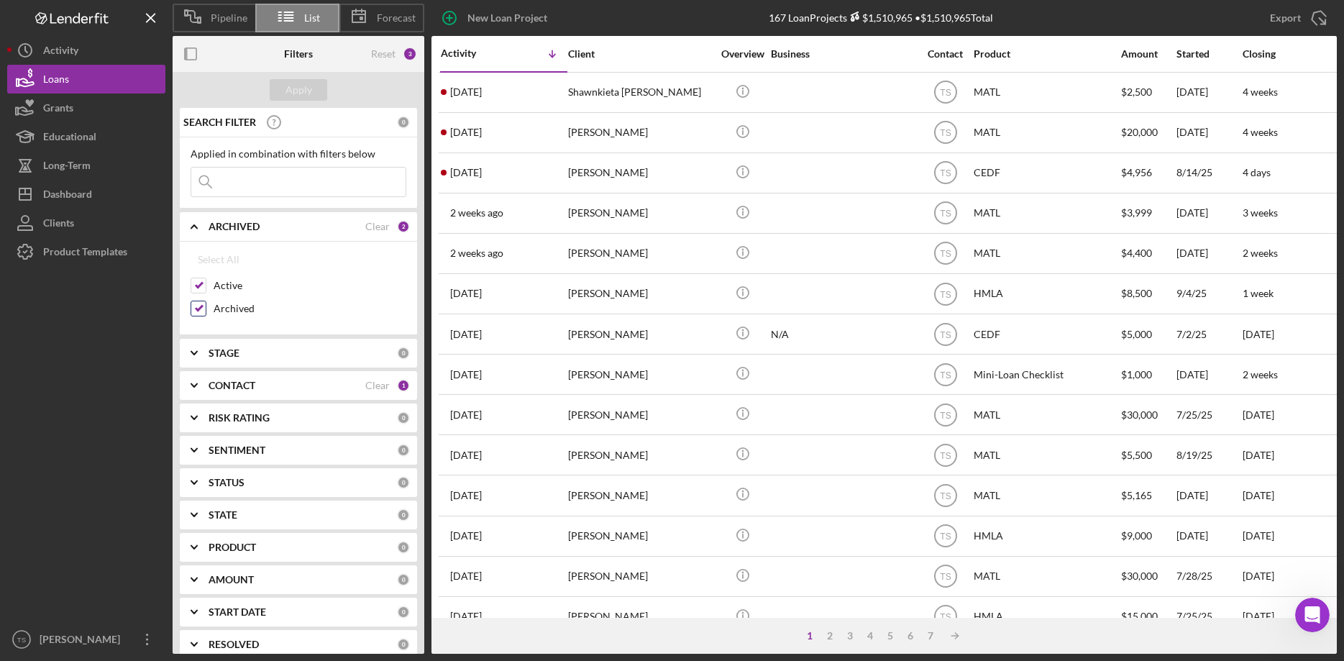
click at [197, 309] on input "Archived" at bounding box center [198, 308] width 14 height 14
checkbox input "false"
click at [301, 94] on div "Apply" at bounding box center [298, 90] width 27 height 22
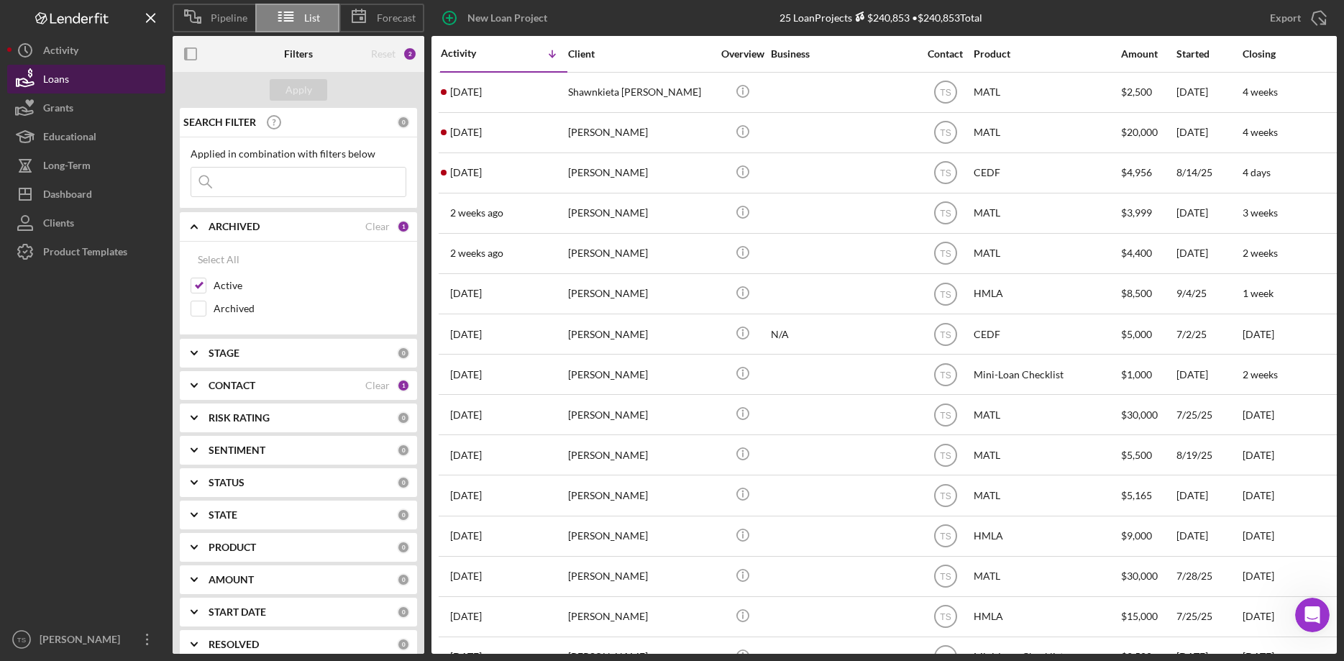
click at [45, 81] on div "Loans" at bounding box center [56, 81] width 26 height 32
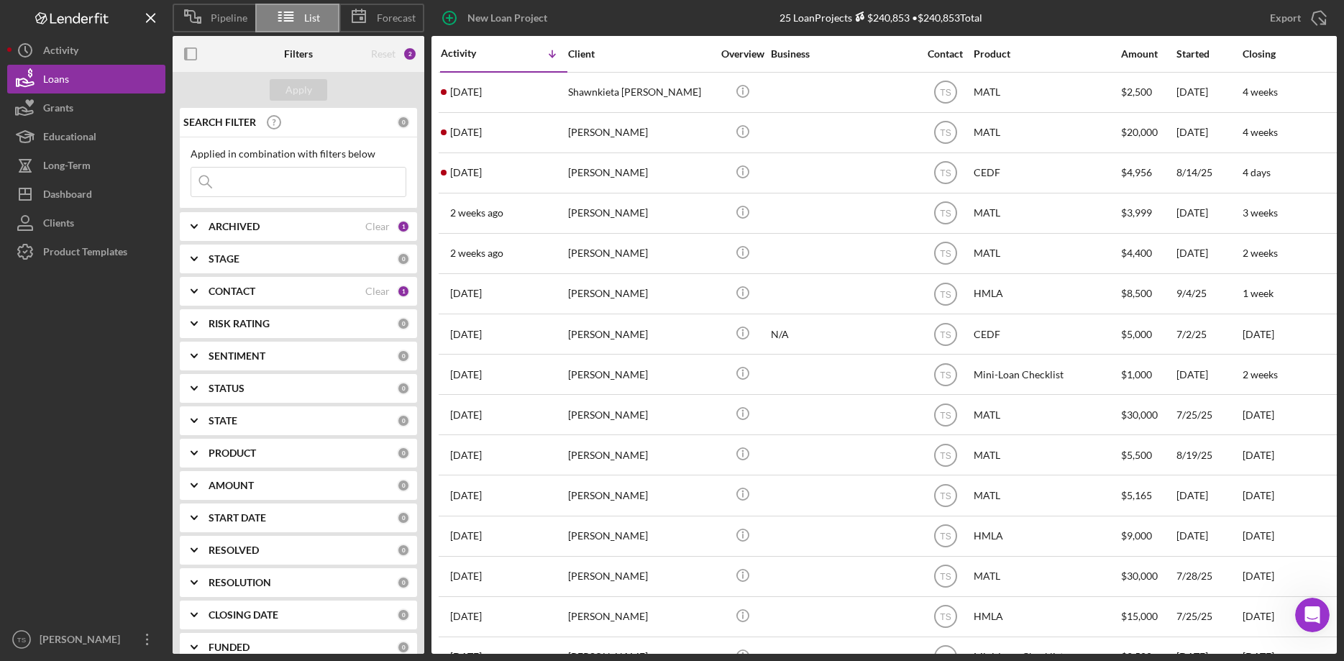
click at [291, 12] on icon at bounding box center [286, 17] width 36 height 36
click at [217, 17] on span "Pipeline" at bounding box center [229, 18] width 37 height 12
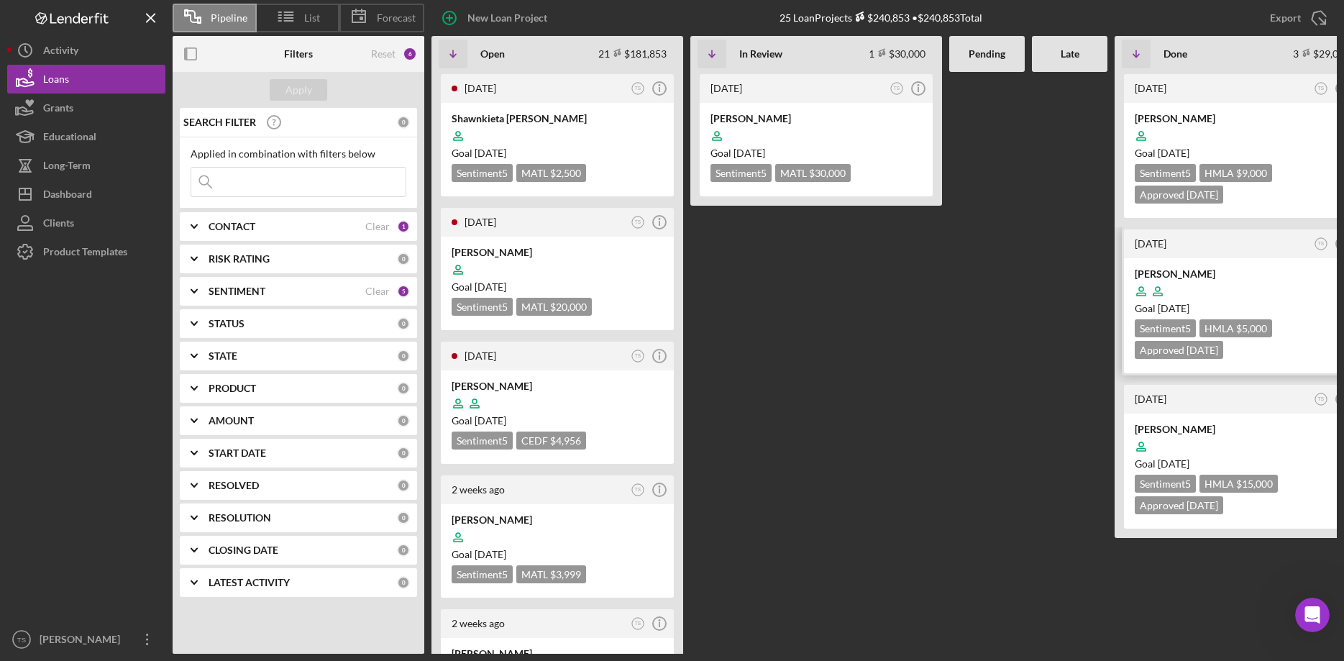
click at [1189, 288] on div at bounding box center [1240, 291] width 211 height 27
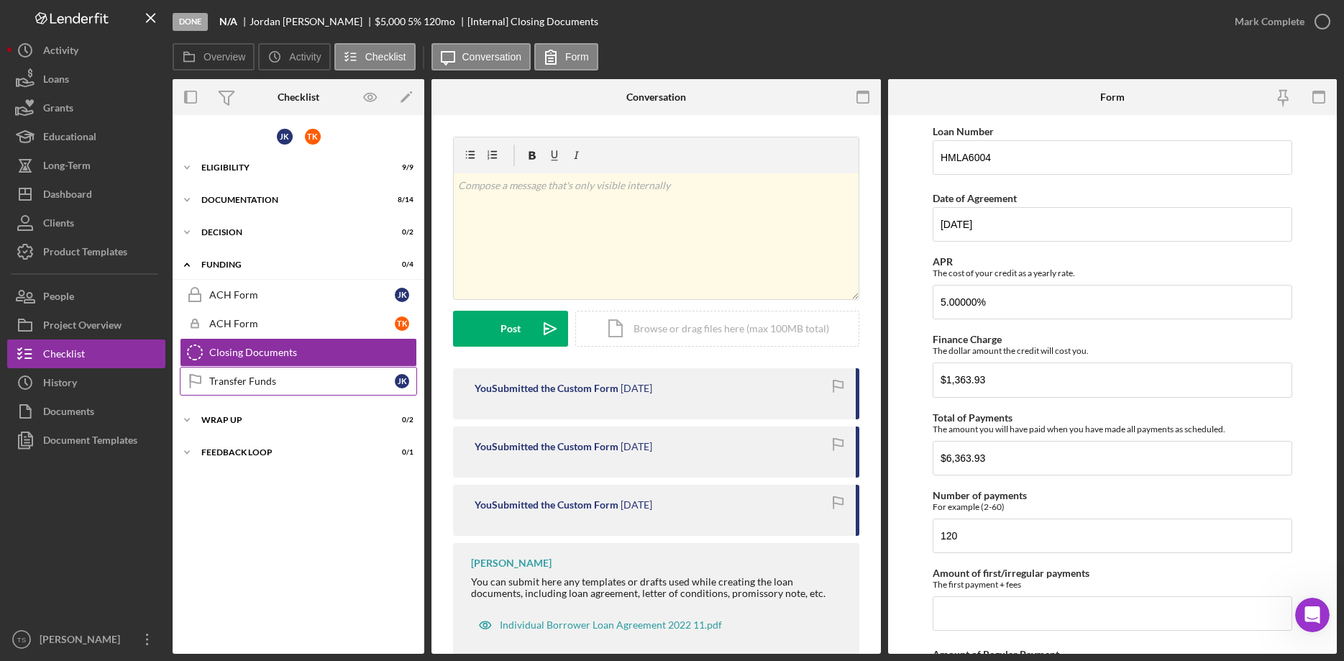
click at [279, 383] on div "Transfer Funds" at bounding box center [302, 381] width 186 height 12
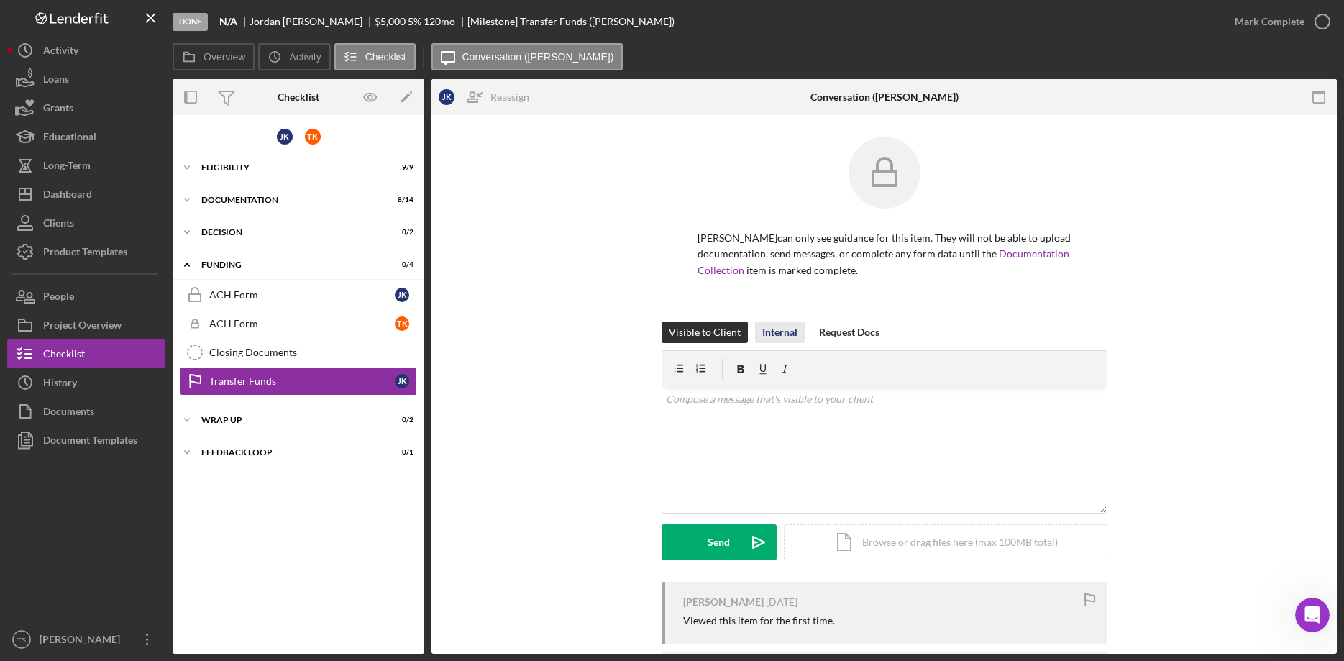
click at [782, 335] on div "Internal" at bounding box center [779, 332] width 35 height 22
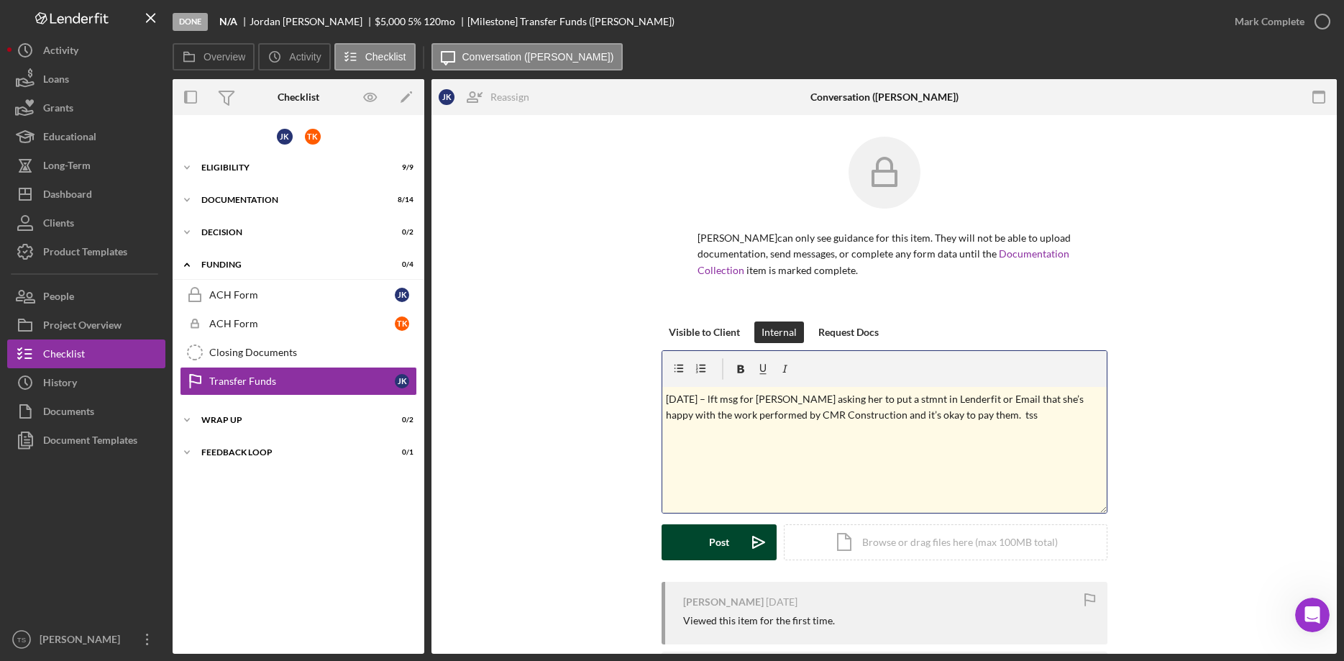
click at [730, 541] on button "Post Icon/icon-invite-send" at bounding box center [719, 542] width 115 height 36
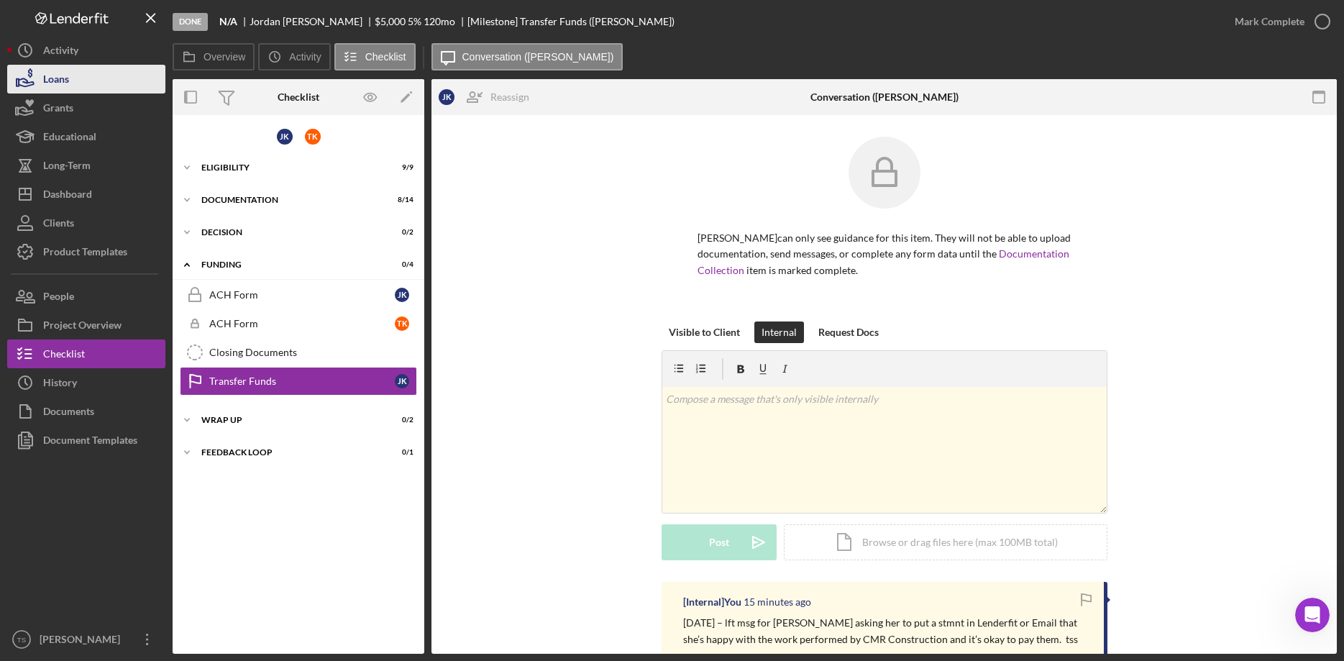
click at [66, 83] on div "Loans" at bounding box center [56, 81] width 26 height 32
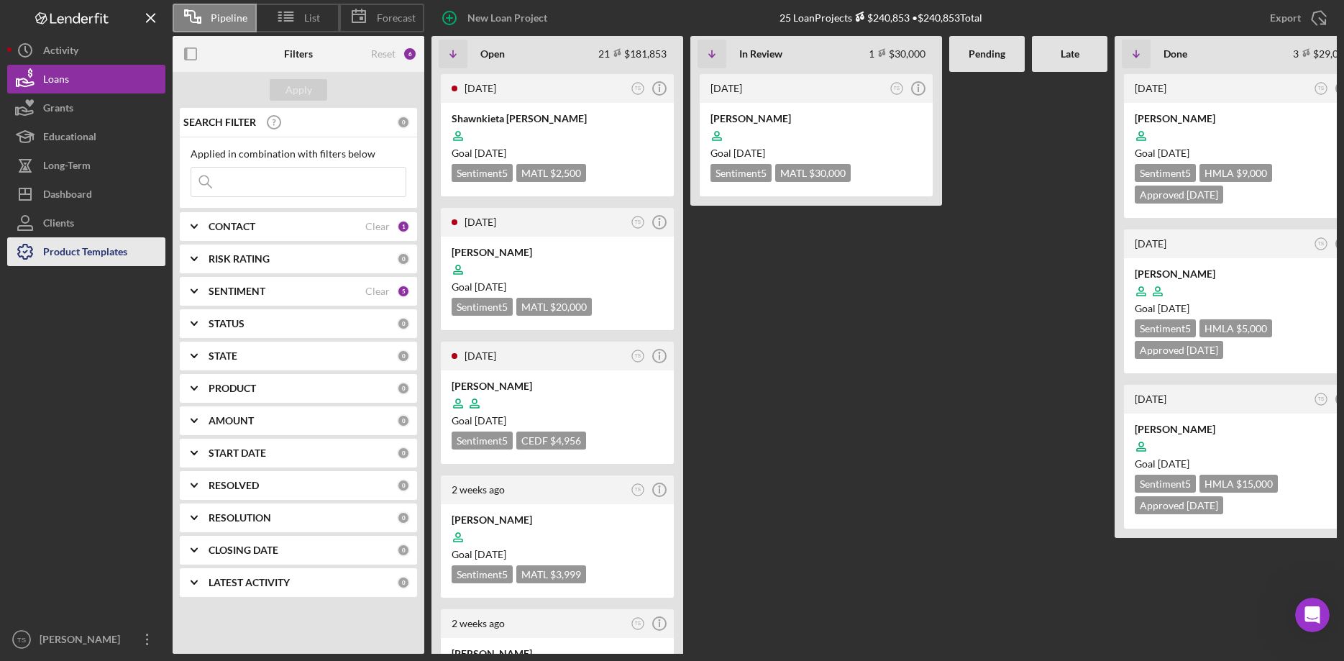
click at [67, 248] on div "Product Templates" at bounding box center [85, 253] width 84 height 32
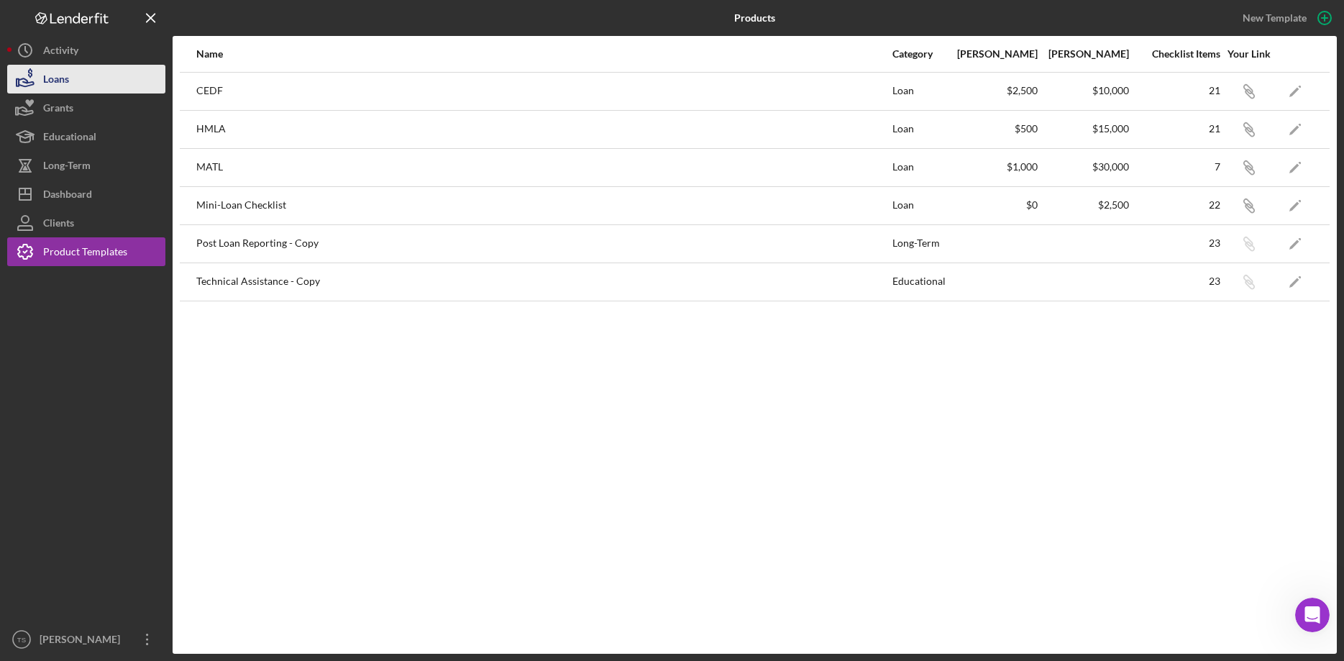
click at [76, 78] on button "Loans" at bounding box center [86, 79] width 158 height 29
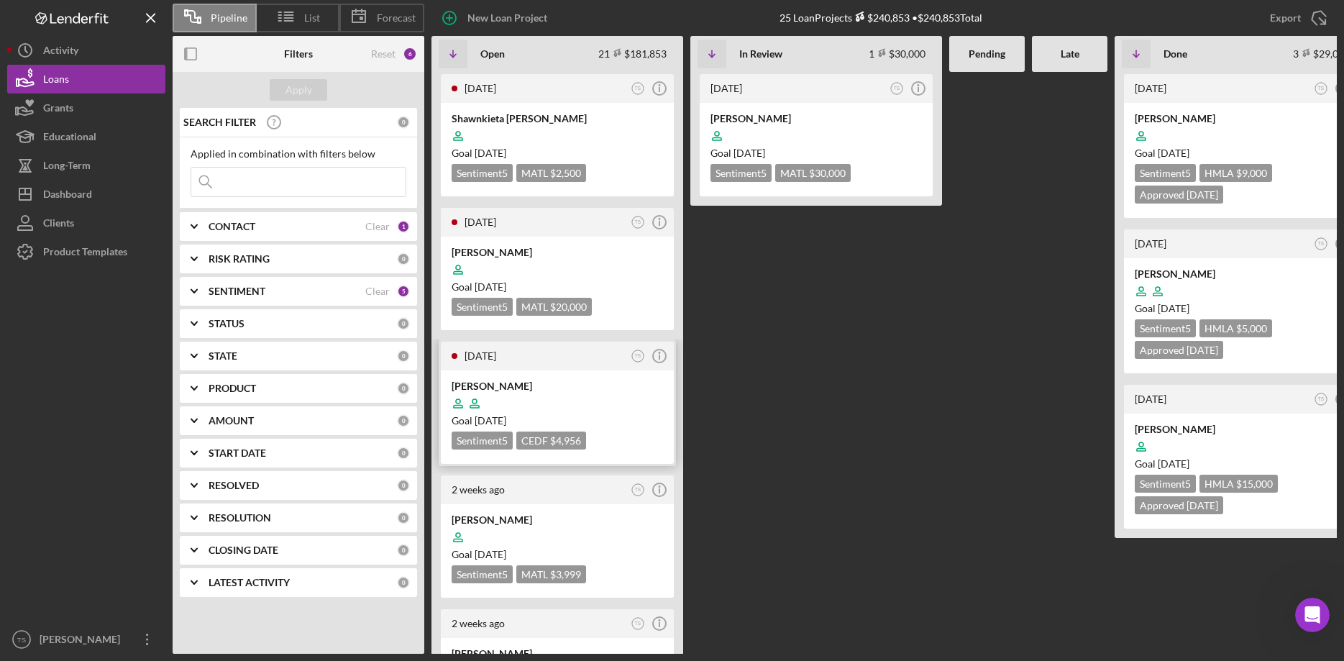
click at [511, 397] on div at bounding box center [557, 403] width 211 height 27
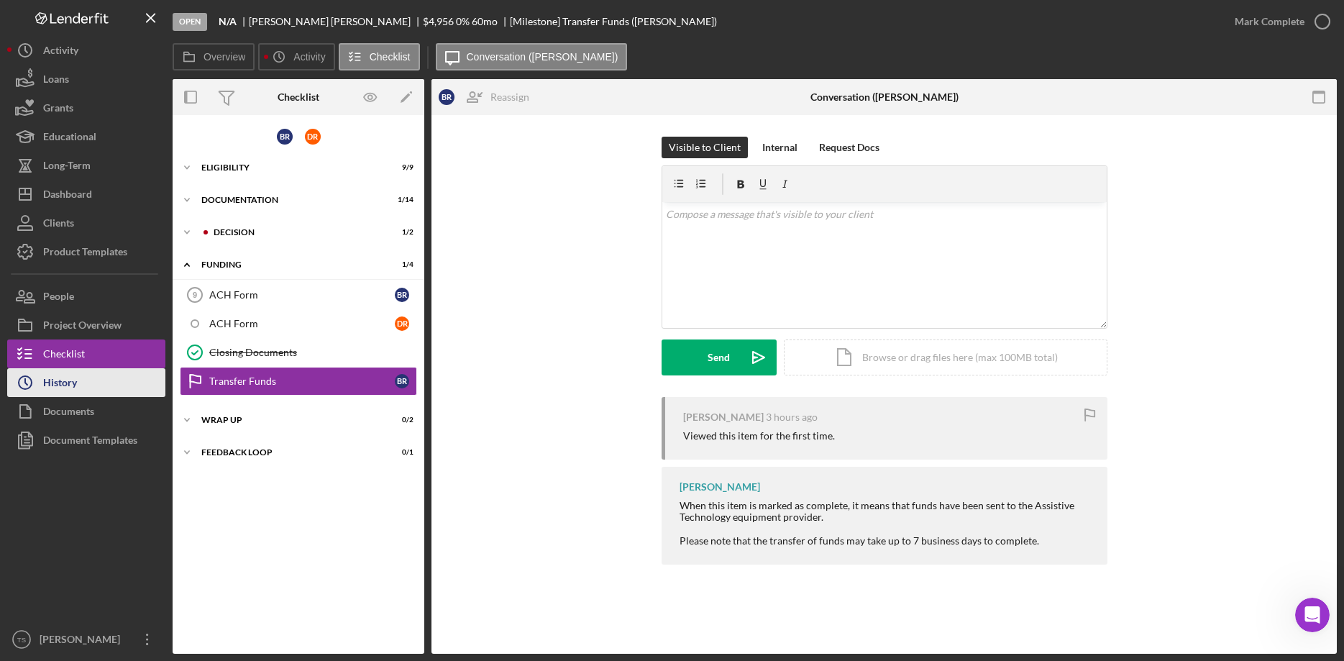
click at [51, 378] on div "History" at bounding box center [60, 384] width 34 height 32
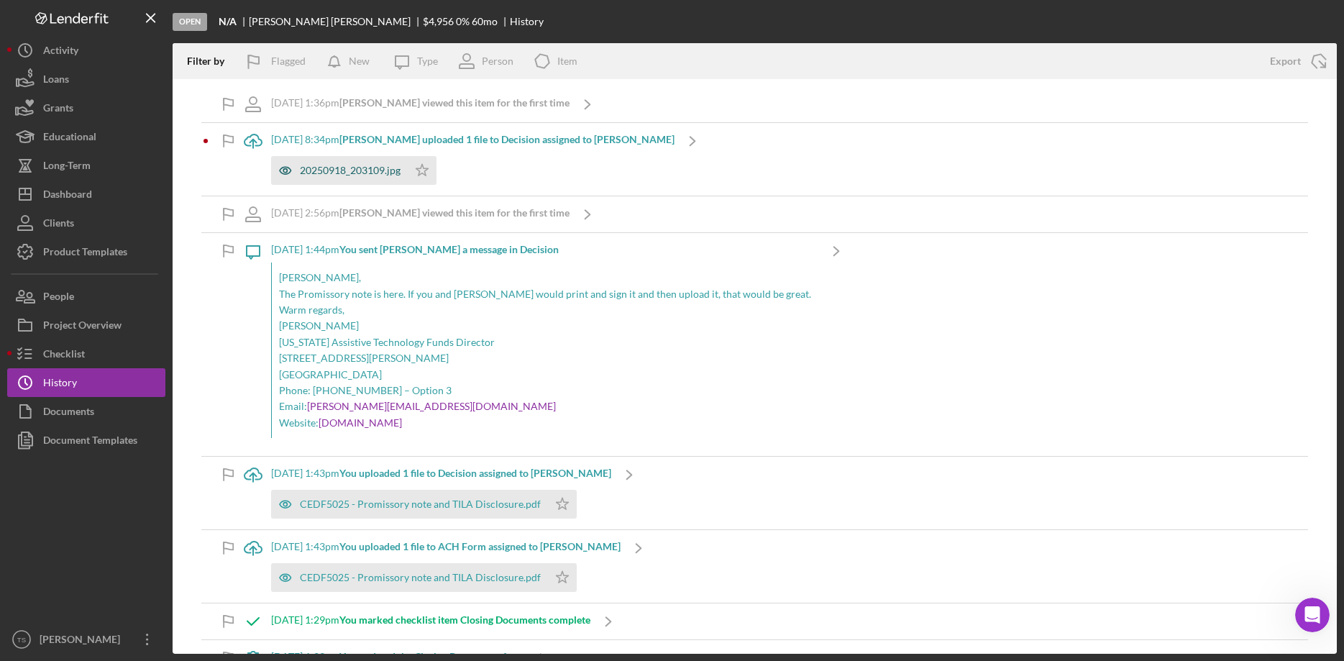
click at [352, 164] on div "20250918_203109.jpg" at bounding box center [339, 170] width 137 height 29
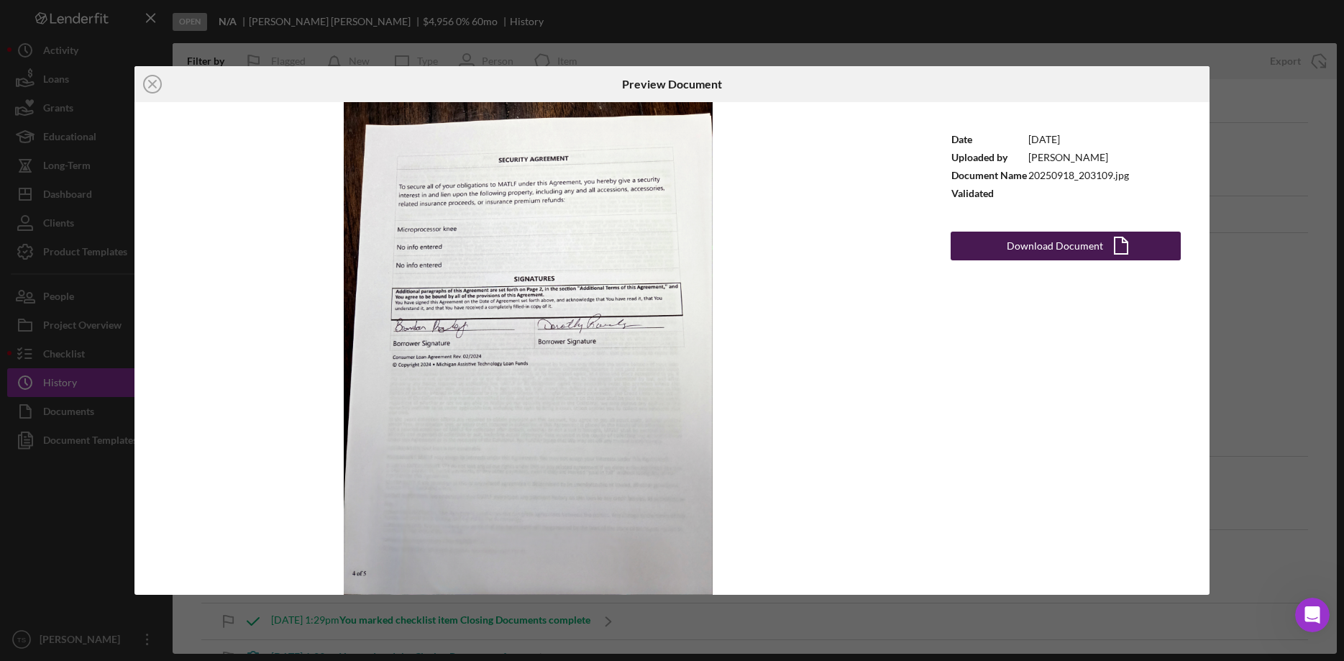
click at [1080, 248] on div "Download Document" at bounding box center [1055, 246] width 96 height 29
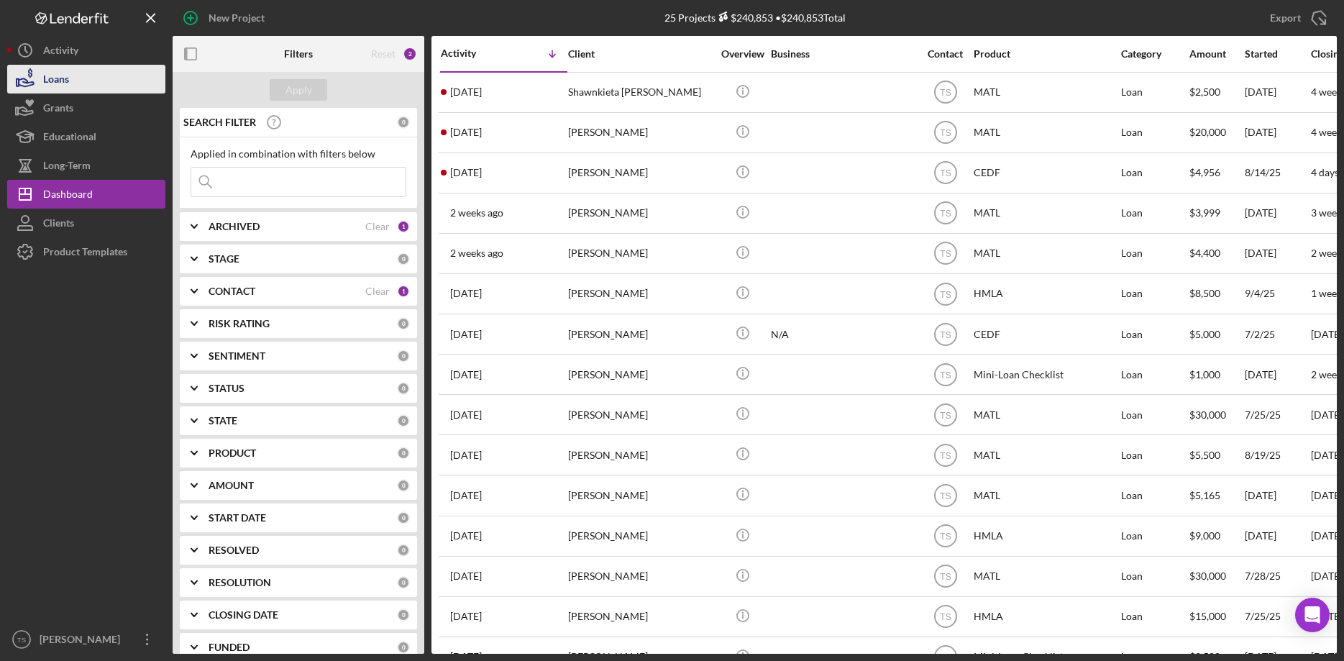
click at [35, 73] on icon "button" at bounding box center [25, 79] width 36 height 36
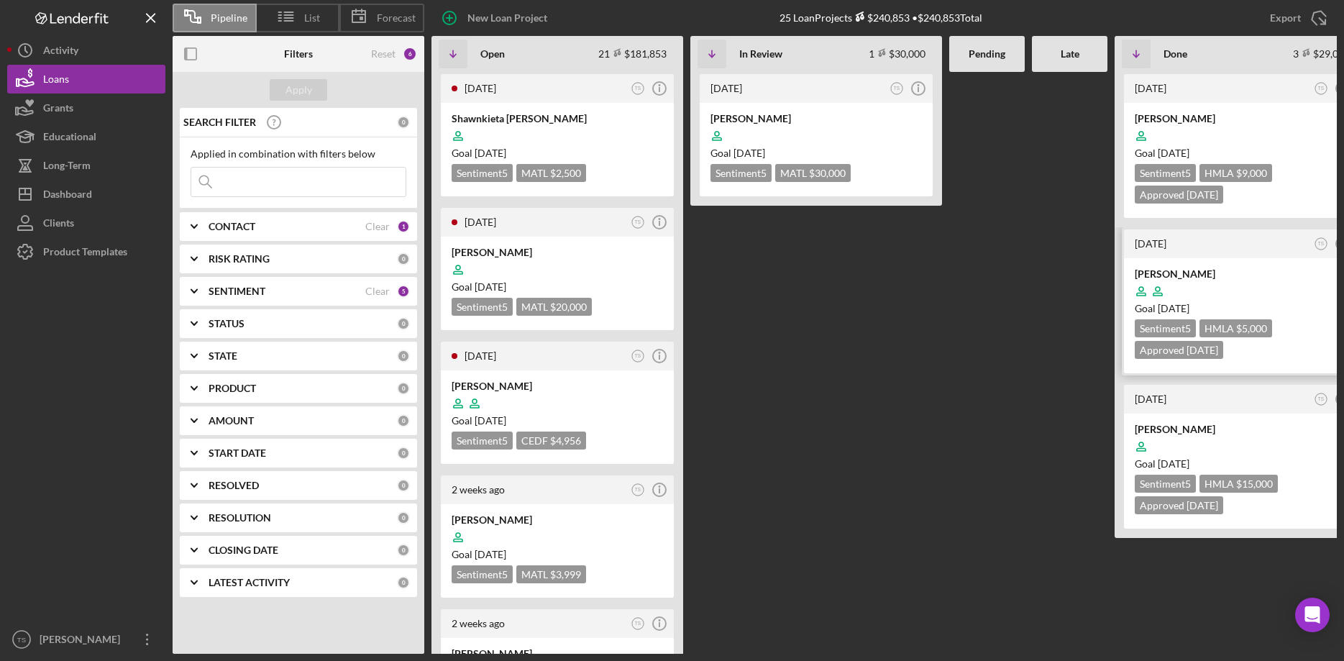
click at [1131, 275] on div "[PERSON_NAME]" at bounding box center [1240, 274] width 211 height 14
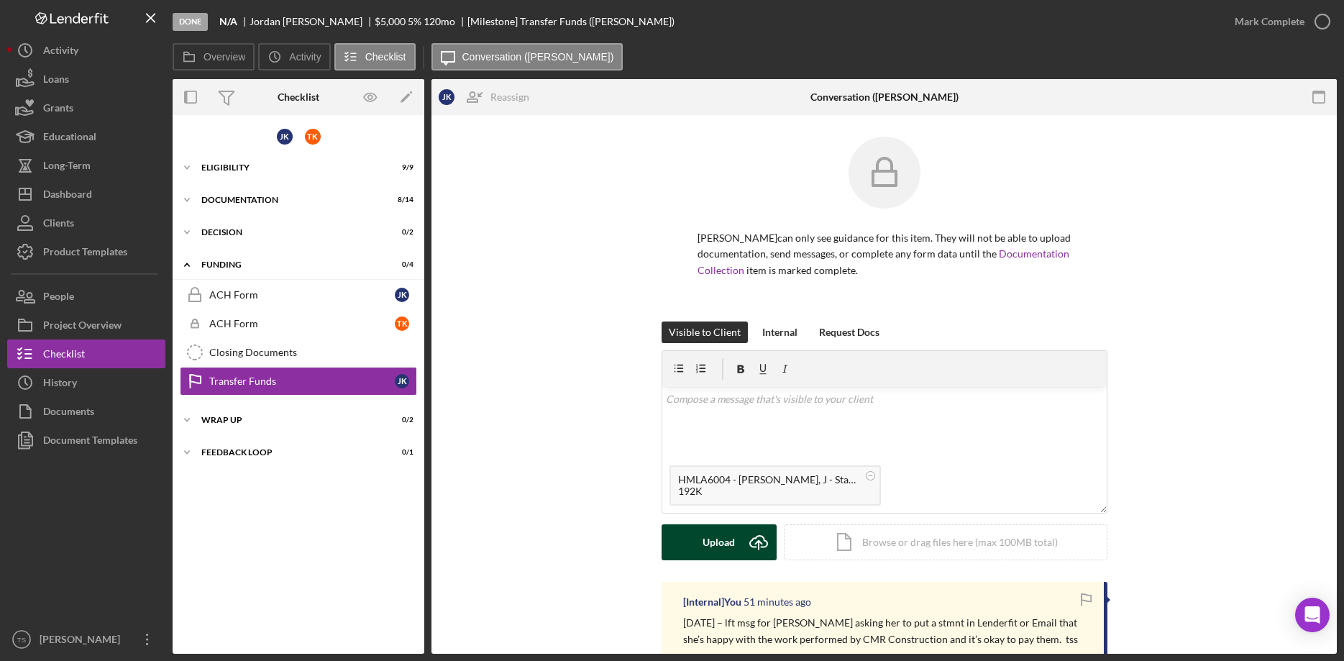
click at [718, 539] on div "Upload" at bounding box center [719, 542] width 32 height 36
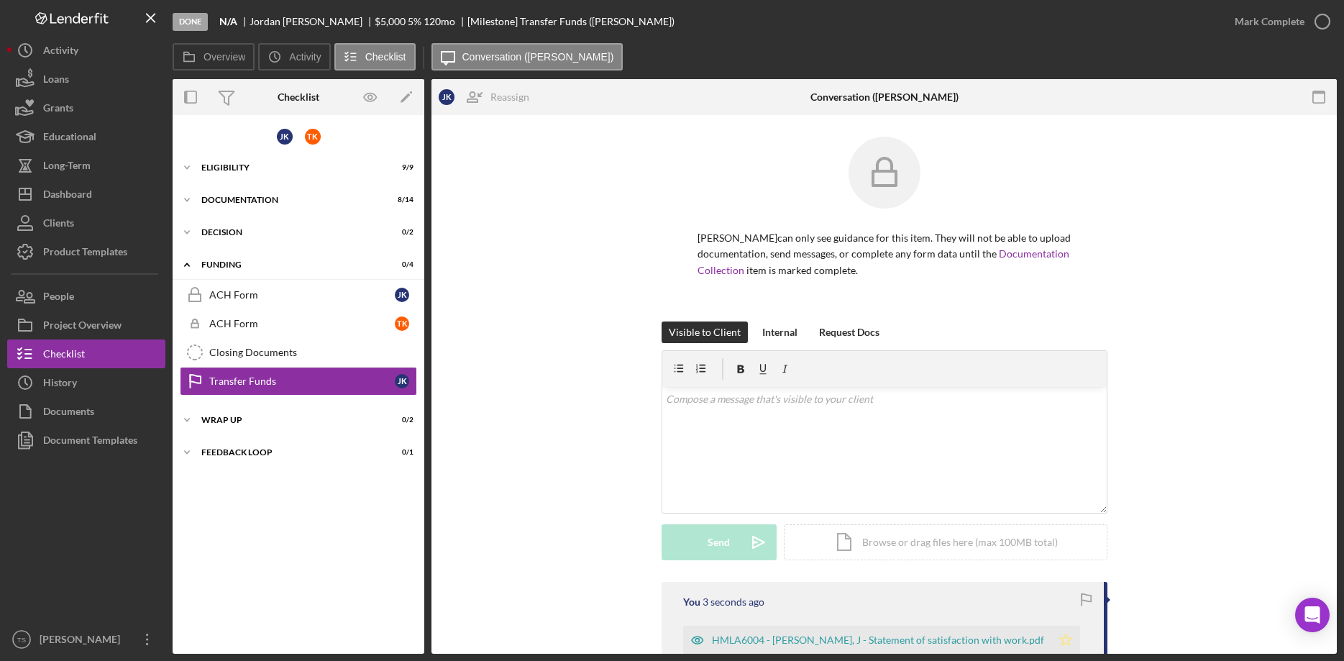
click at [1059, 539] on polygon "button" at bounding box center [1065, 640] width 12 height 12
click at [1131, 29] on div "Mark Complete" at bounding box center [1270, 21] width 70 height 29
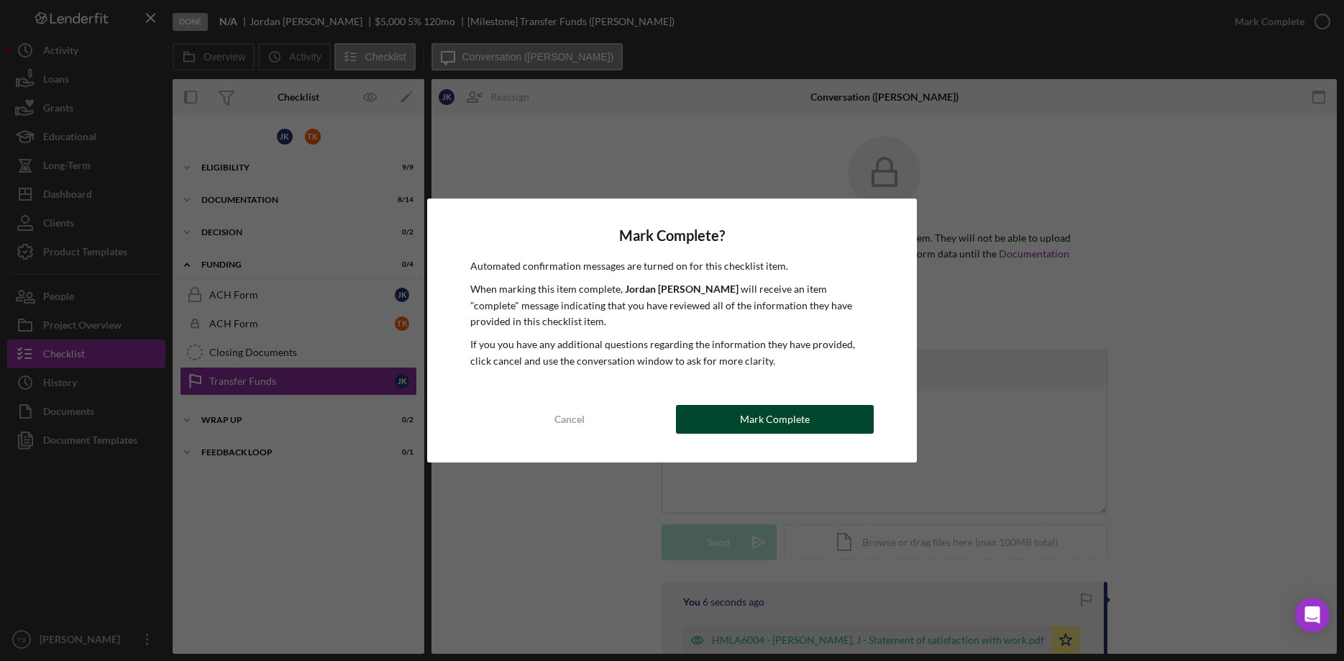
click at [787, 426] on div "Mark Complete" at bounding box center [775, 419] width 70 height 29
